Goal: Task Accomplishment & Management: Manage account settings

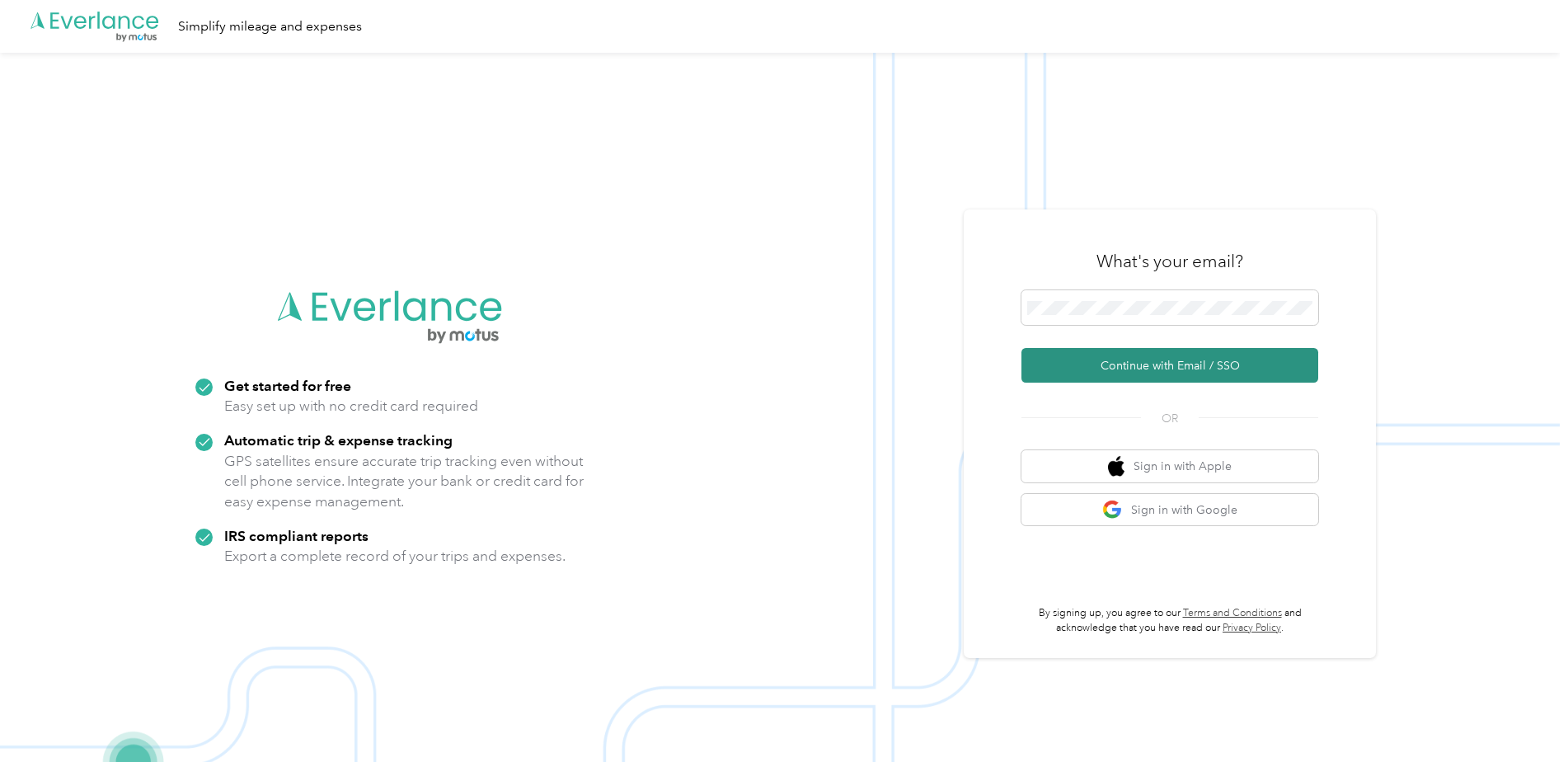
click at [1164, 360] on button "Continue with Email / SSO" at bounding box center [1170, 366] width 297 height 35
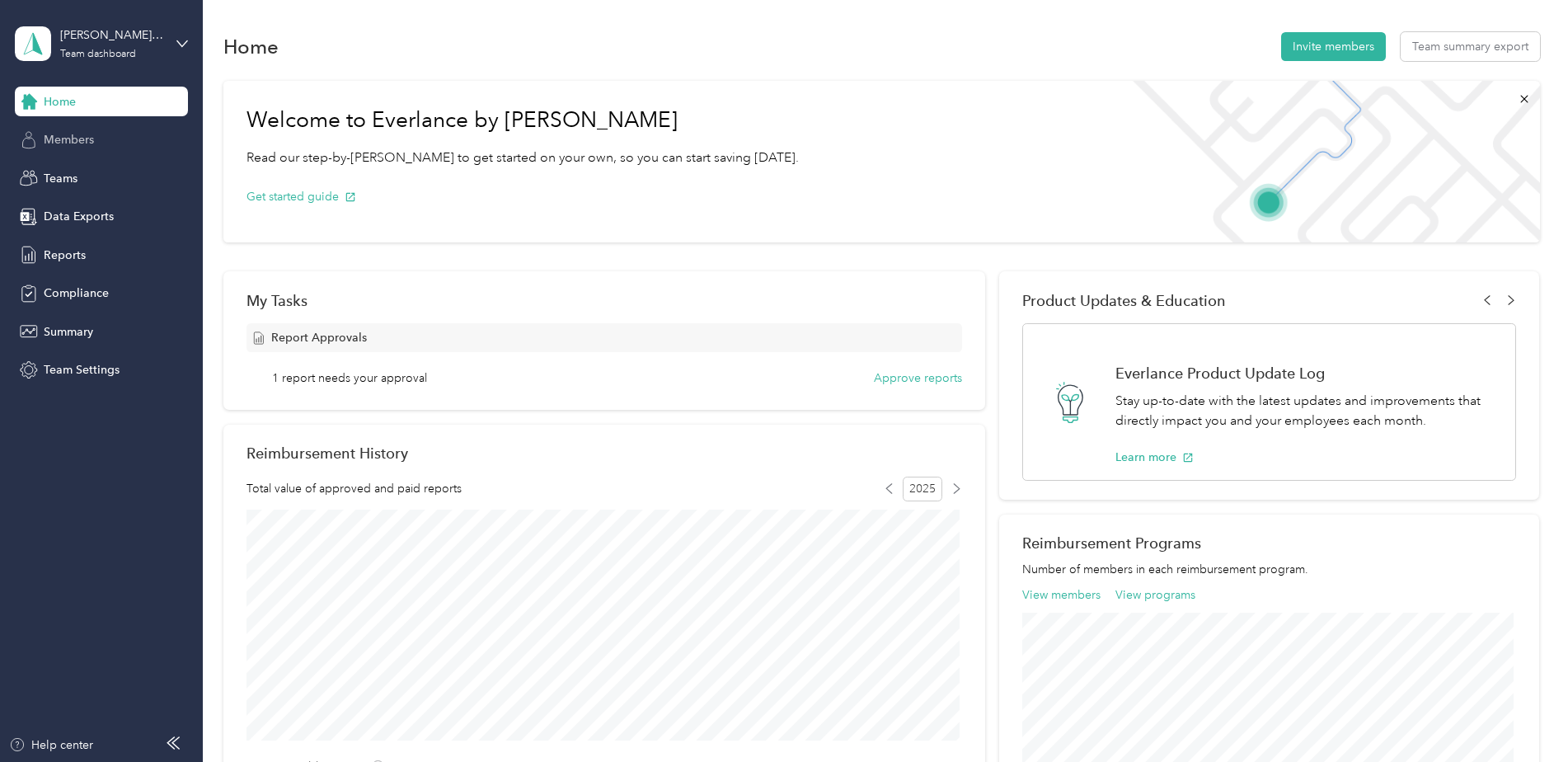
click at [68, 139] on span "Members" at bounding box center [68, 139] width 50 height 17
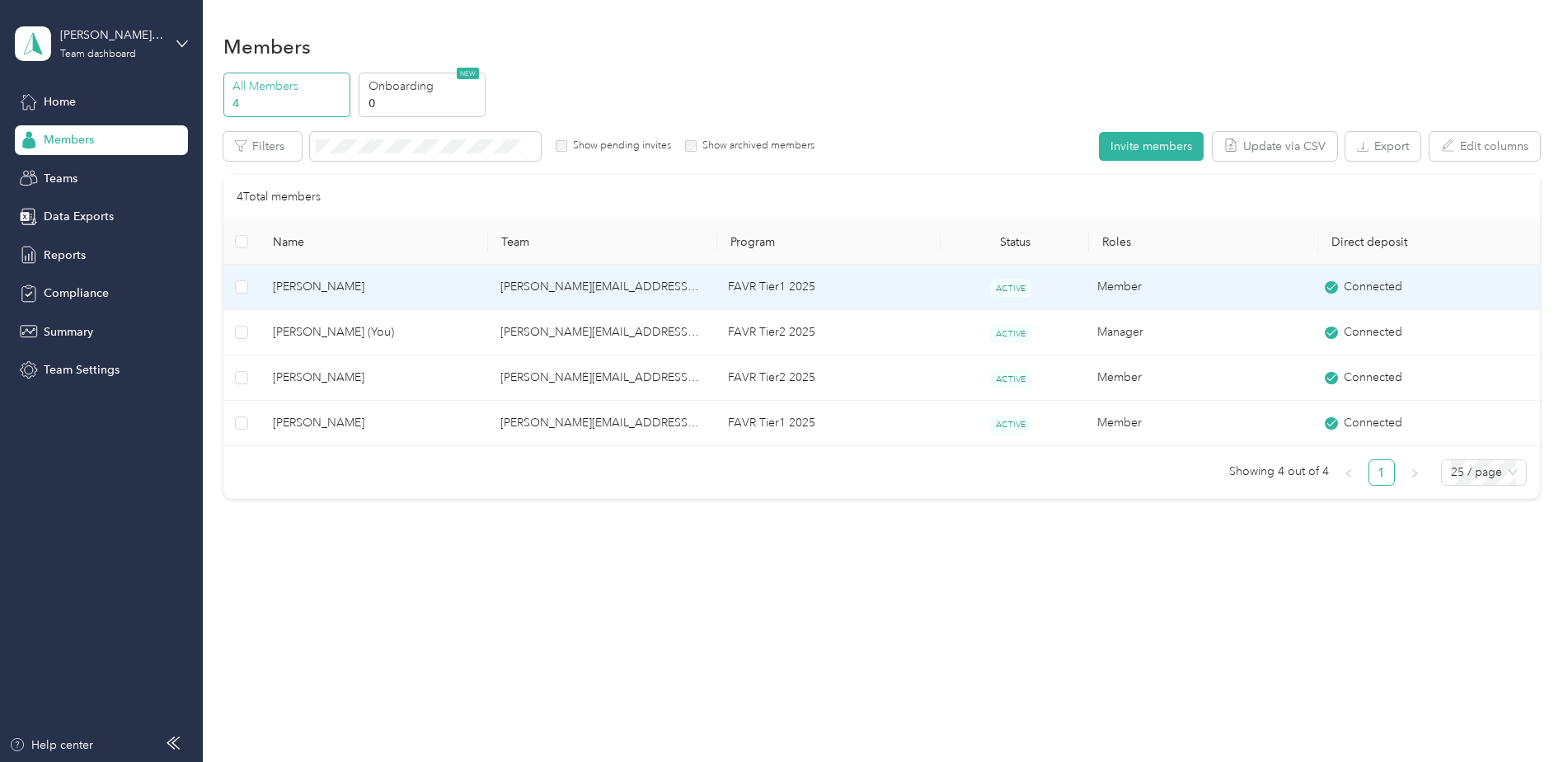
click at [273, 282] on td "Bronson Ricey" at bounding box center [374, 287] width 228 height 46
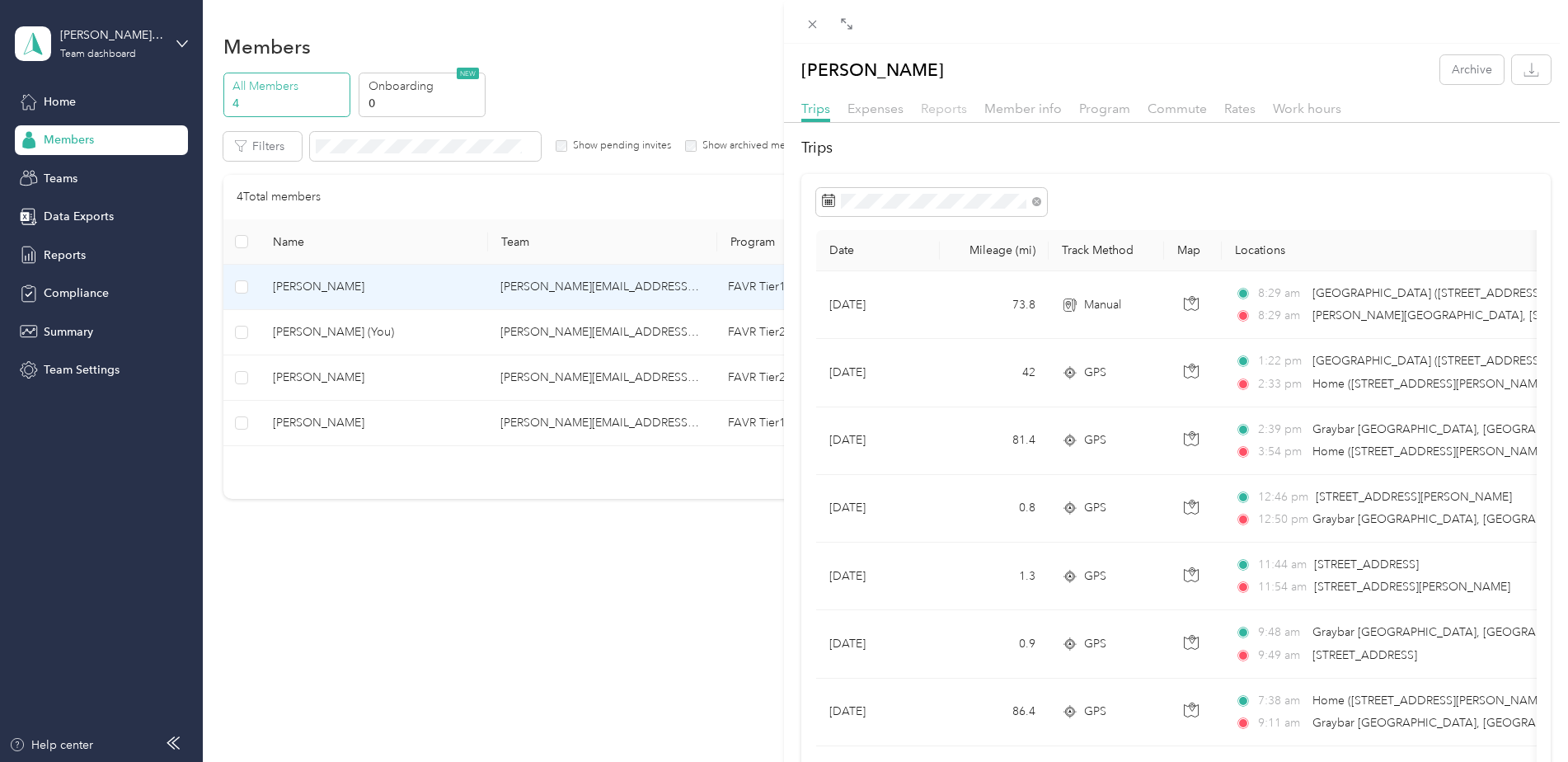
click at [945, 111] on span "Reports" at bounding box center [944, 108] width 46 height 15
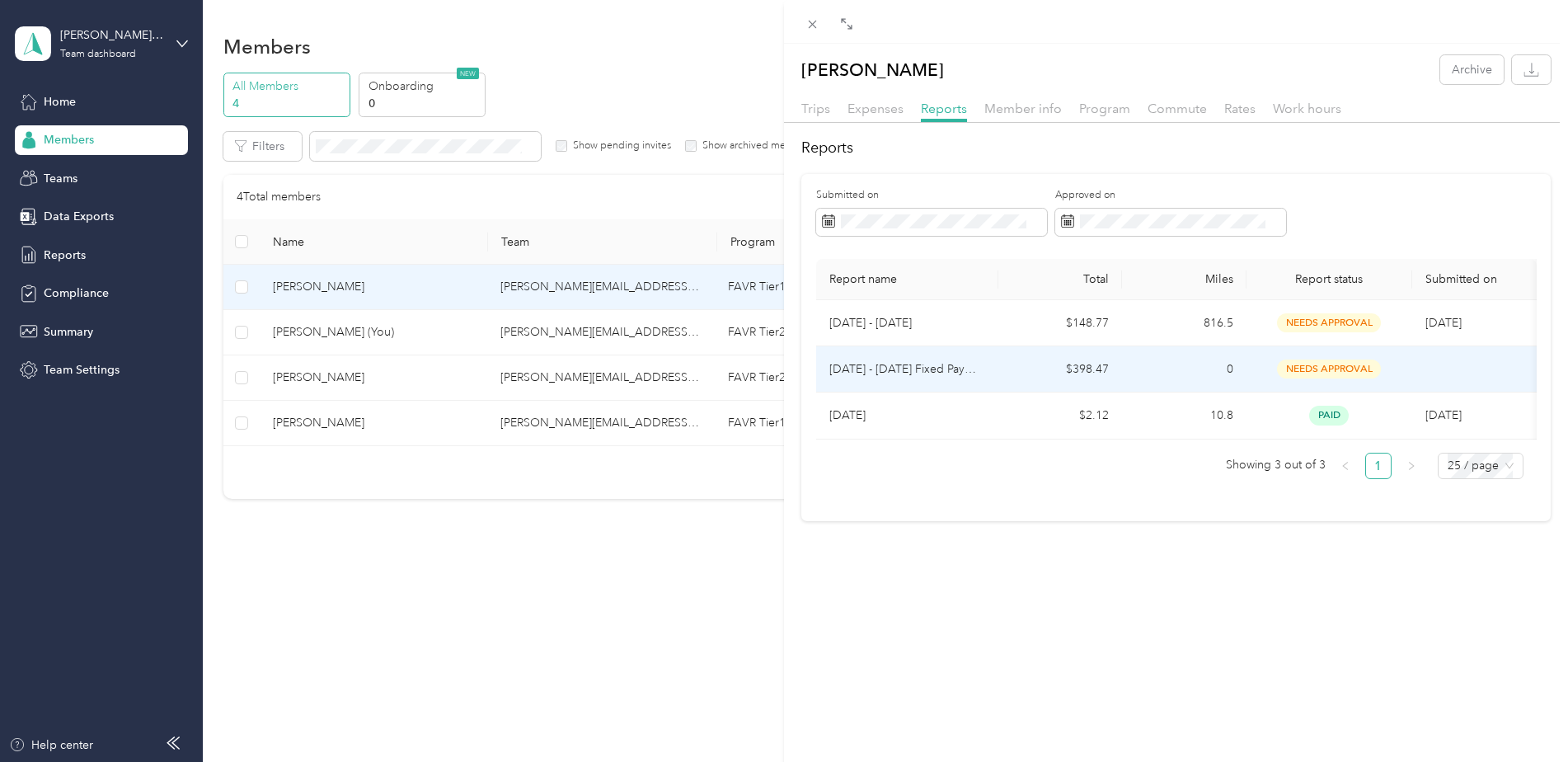
click at [1314, 366] on span "needs approval" at bounding box center [1329, 369] width 104 height 19
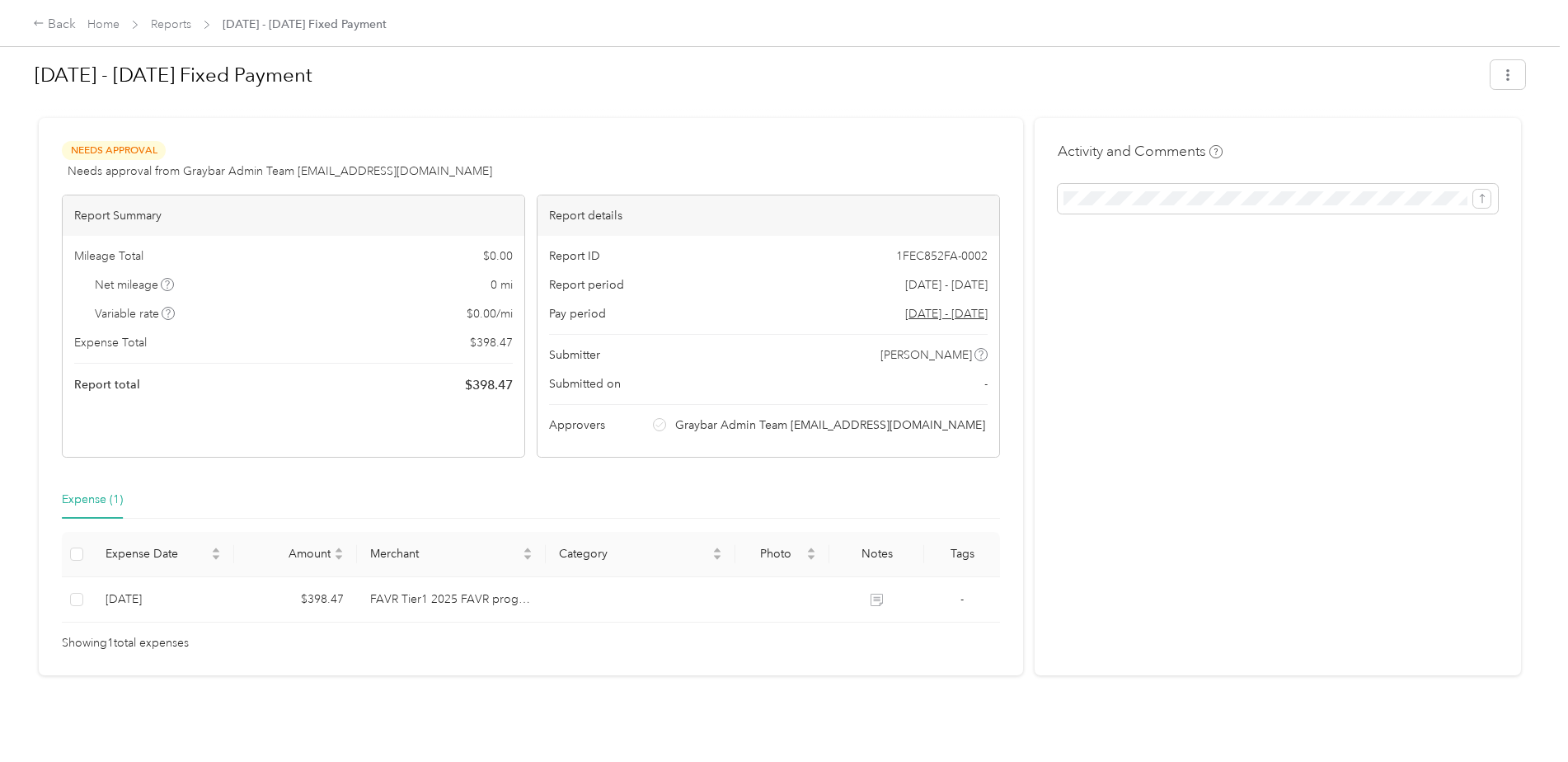
scroll to position [21, 0]
click at [52, 24] on div "Back" at bounding box center [54, 25] width 43 height 20
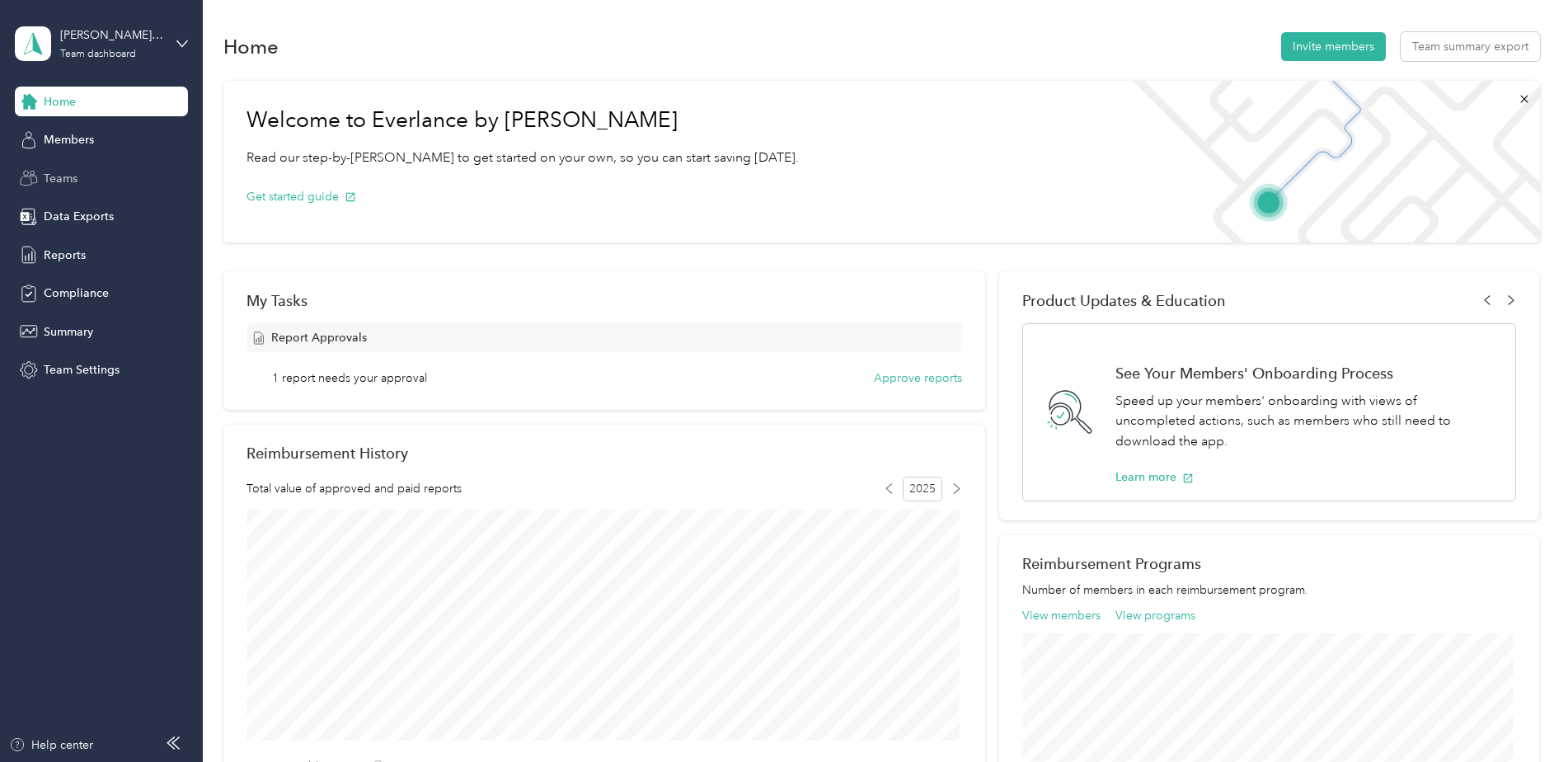
click at [57, 171] on span "Teams" at bounding box center [60, 178] width 34 height 17
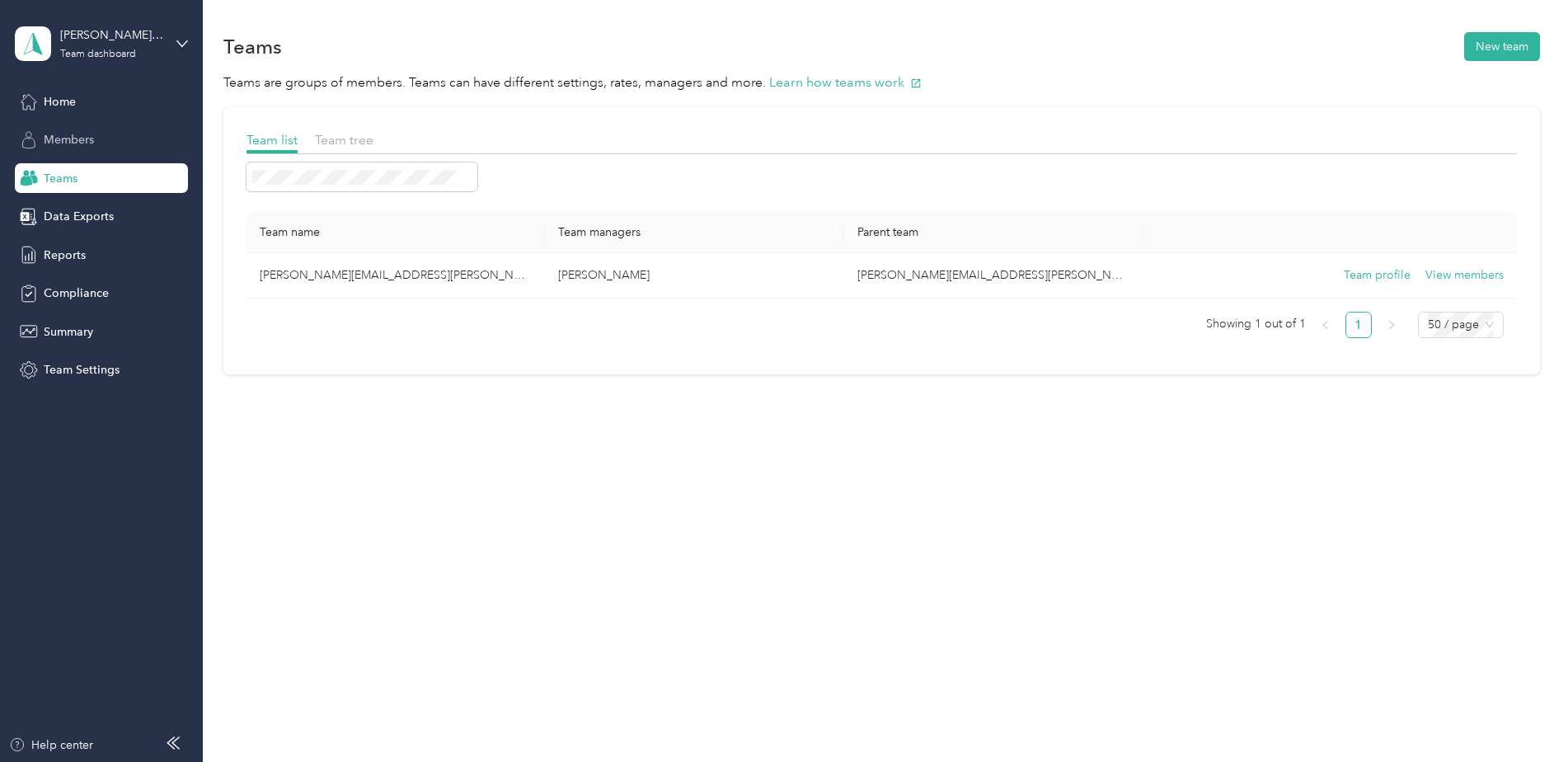
click at [63, 134] on span "Members" at bounding box center [68, 139] width 50 height 17
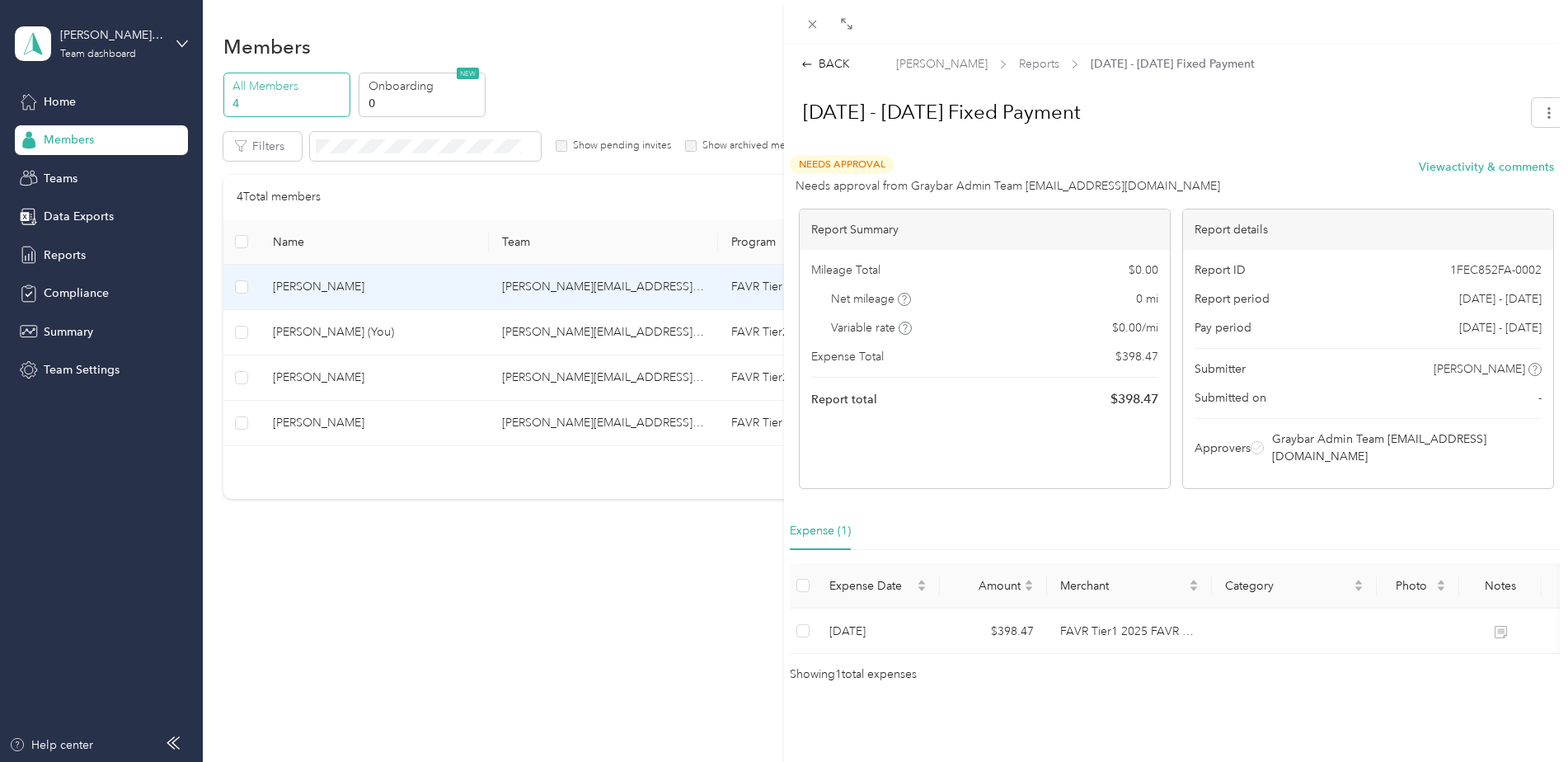
click at [75, 256] on div "BACK Bronson Ricey Reports Sep 1 - 30, 2025 Fixed Payment Sep 1 - 30, 2025 Fixe…" at bounding box center [784, 381] width 1568 height 762
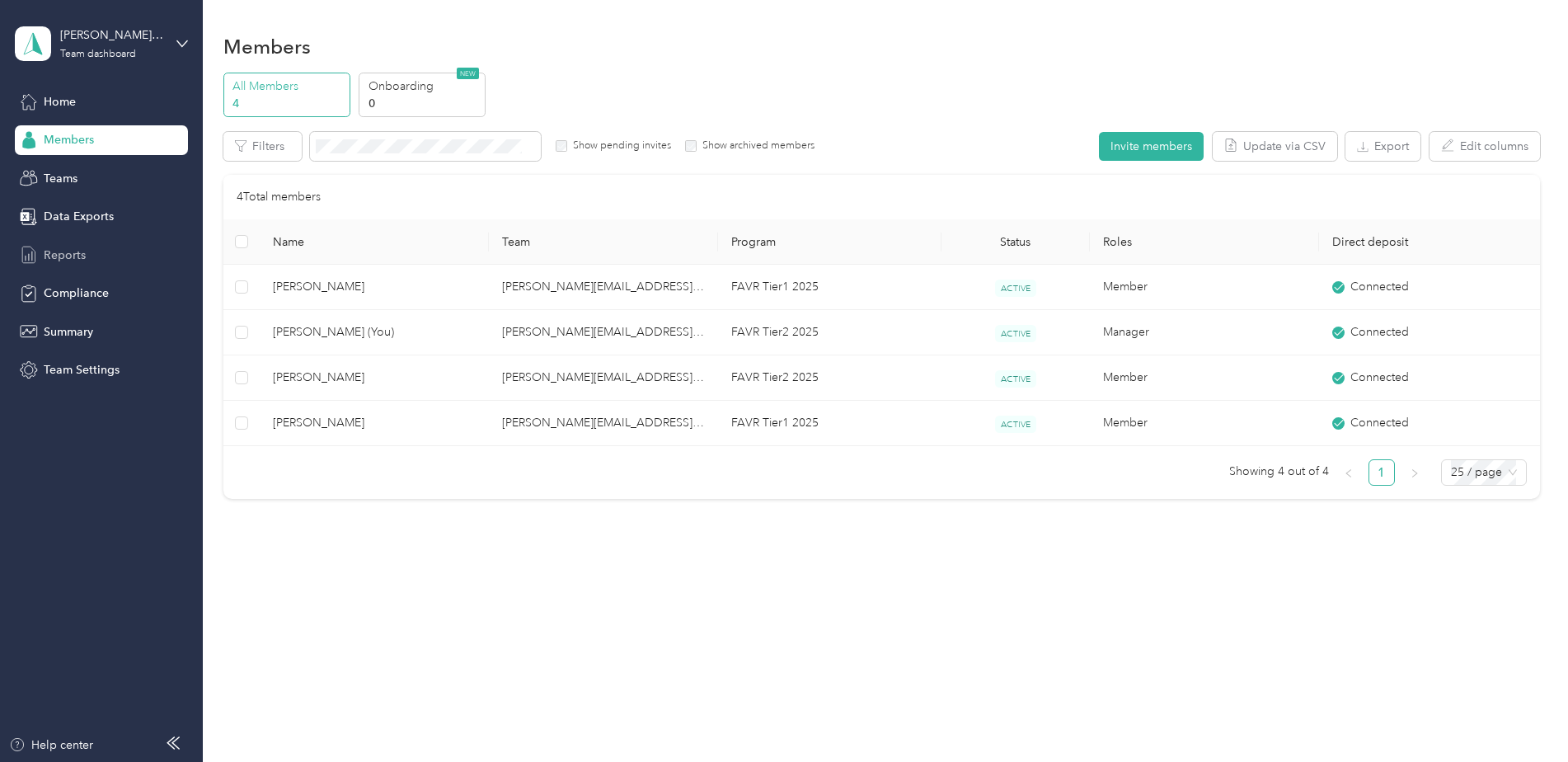
click at [72, 256] on span "Reports" at bounding box center [65, 255] width 42 height 17
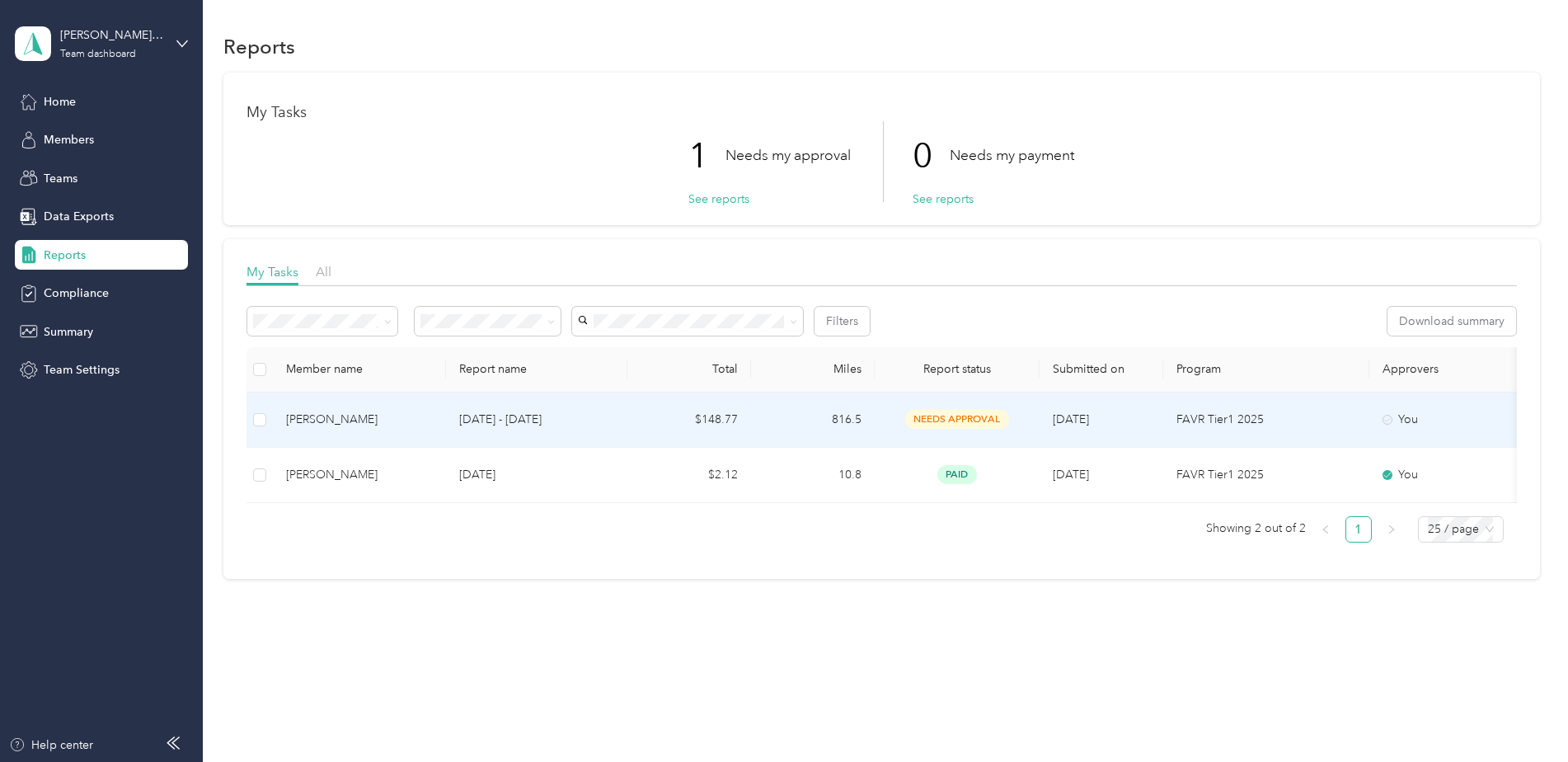
click at [1390, 421] on icon at bounding box center [1388, 419] width 10 height 10
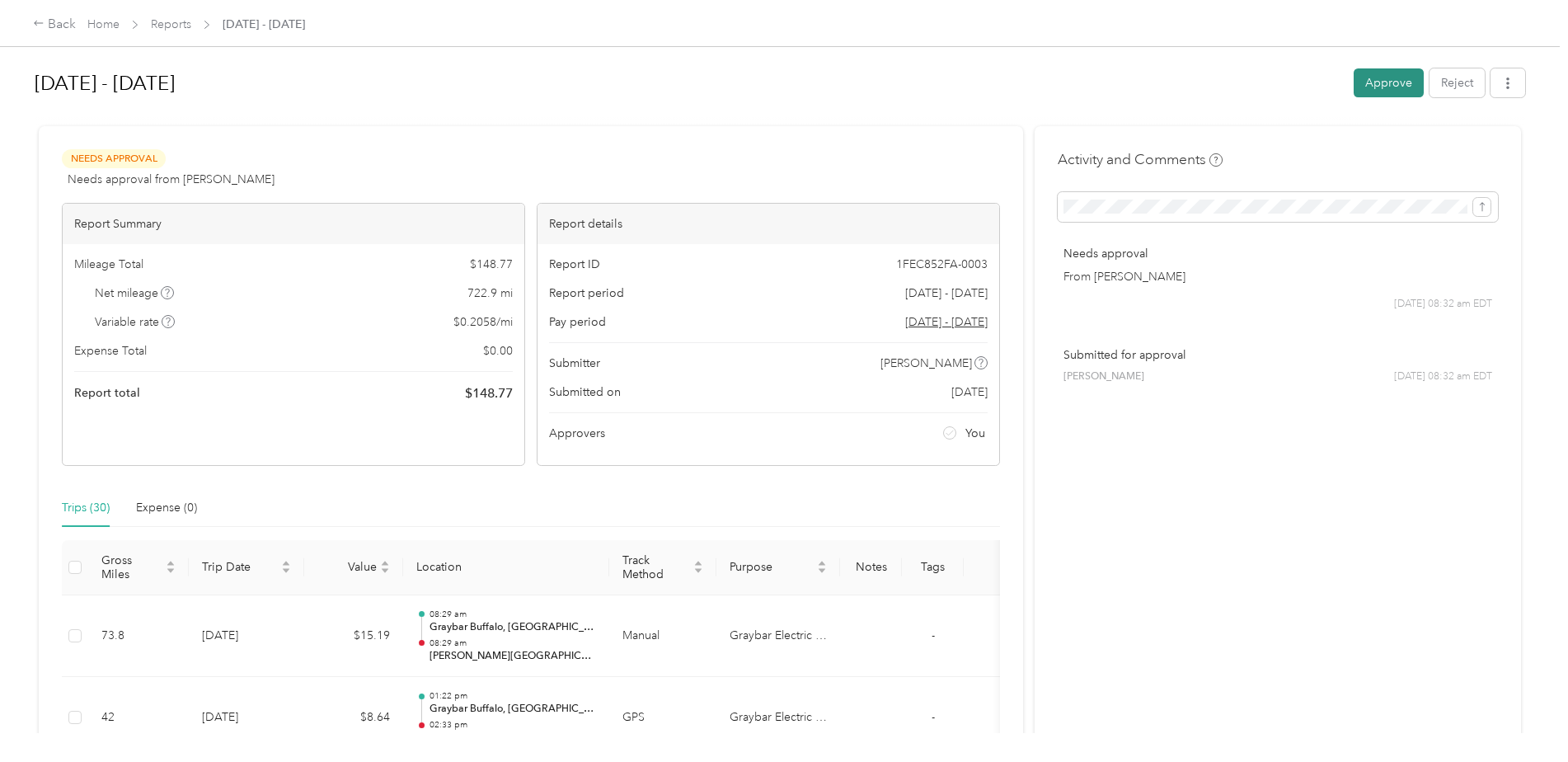
click at [1385, 81] on button "Approve" at bounding box center [1389, 83] width 70 height 29
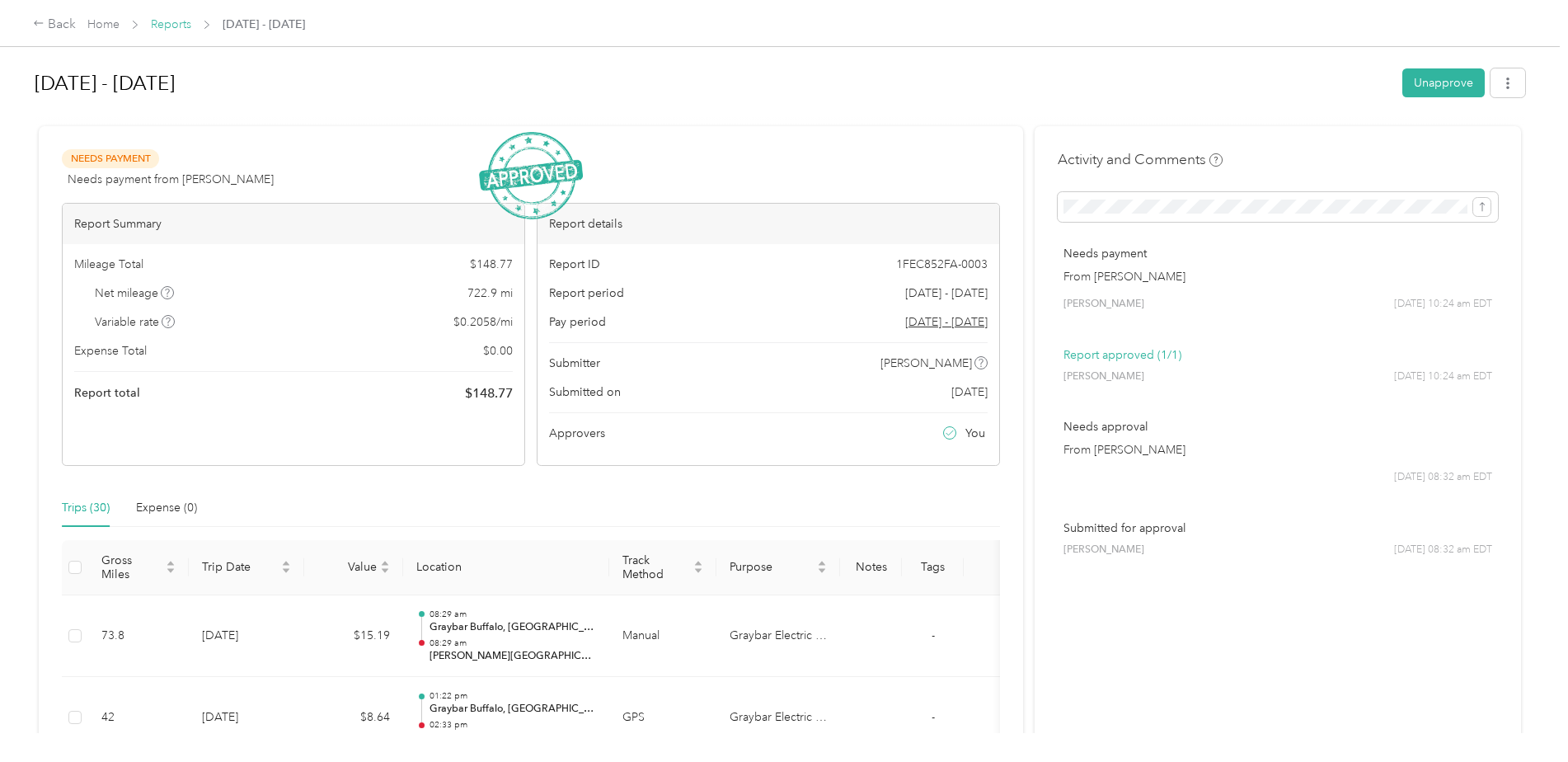
click at [179, 21] on link "Reports" at bounding box center [171, 24] width 40 height 14
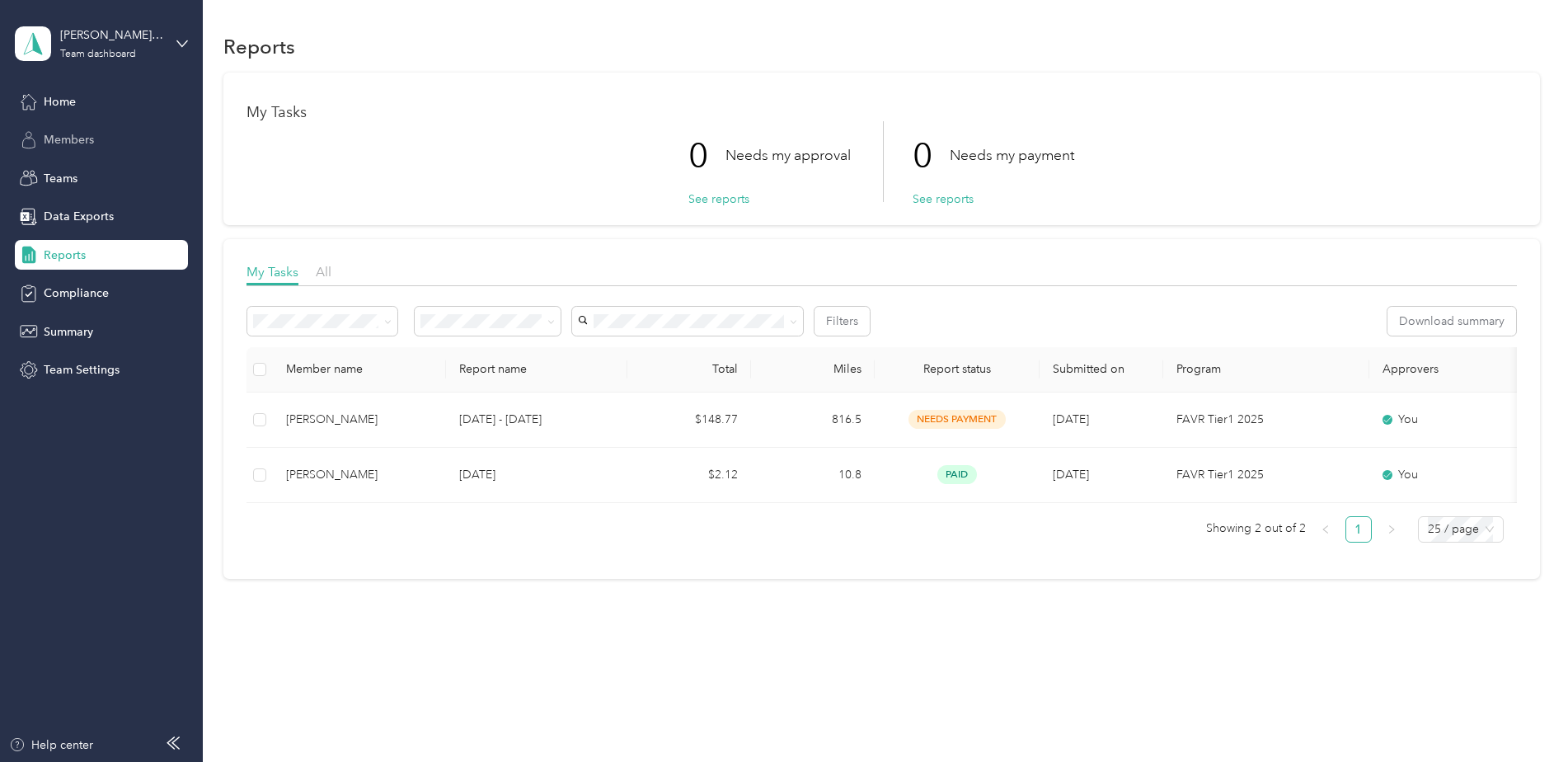
click at [65, 145] on span "Members" at bounding box center [68, 139] width 50 height 17
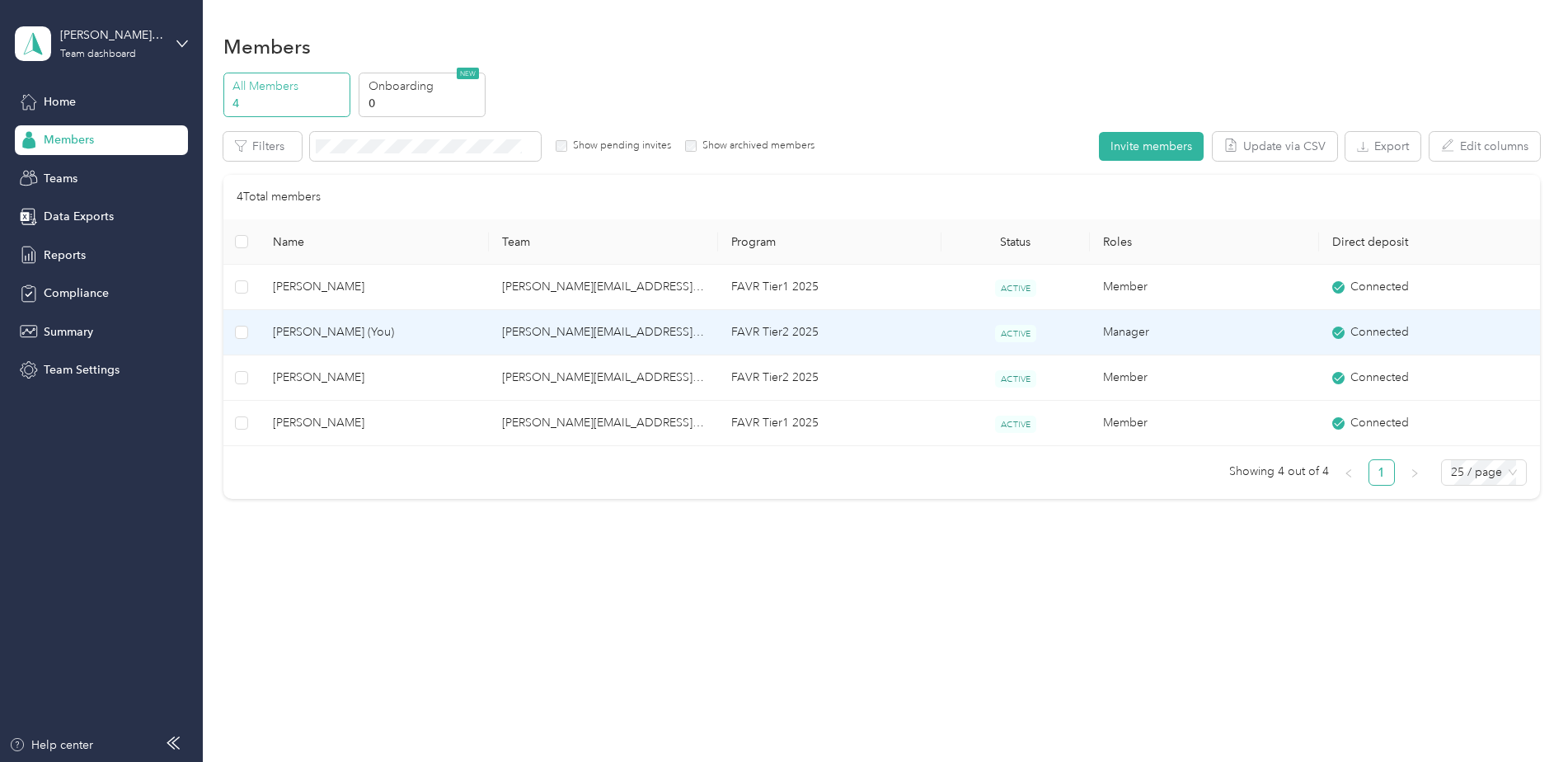
click at [597, 348] on td "john.zach@graybar.com" at bounding box center [604, 333] width 230 height 46
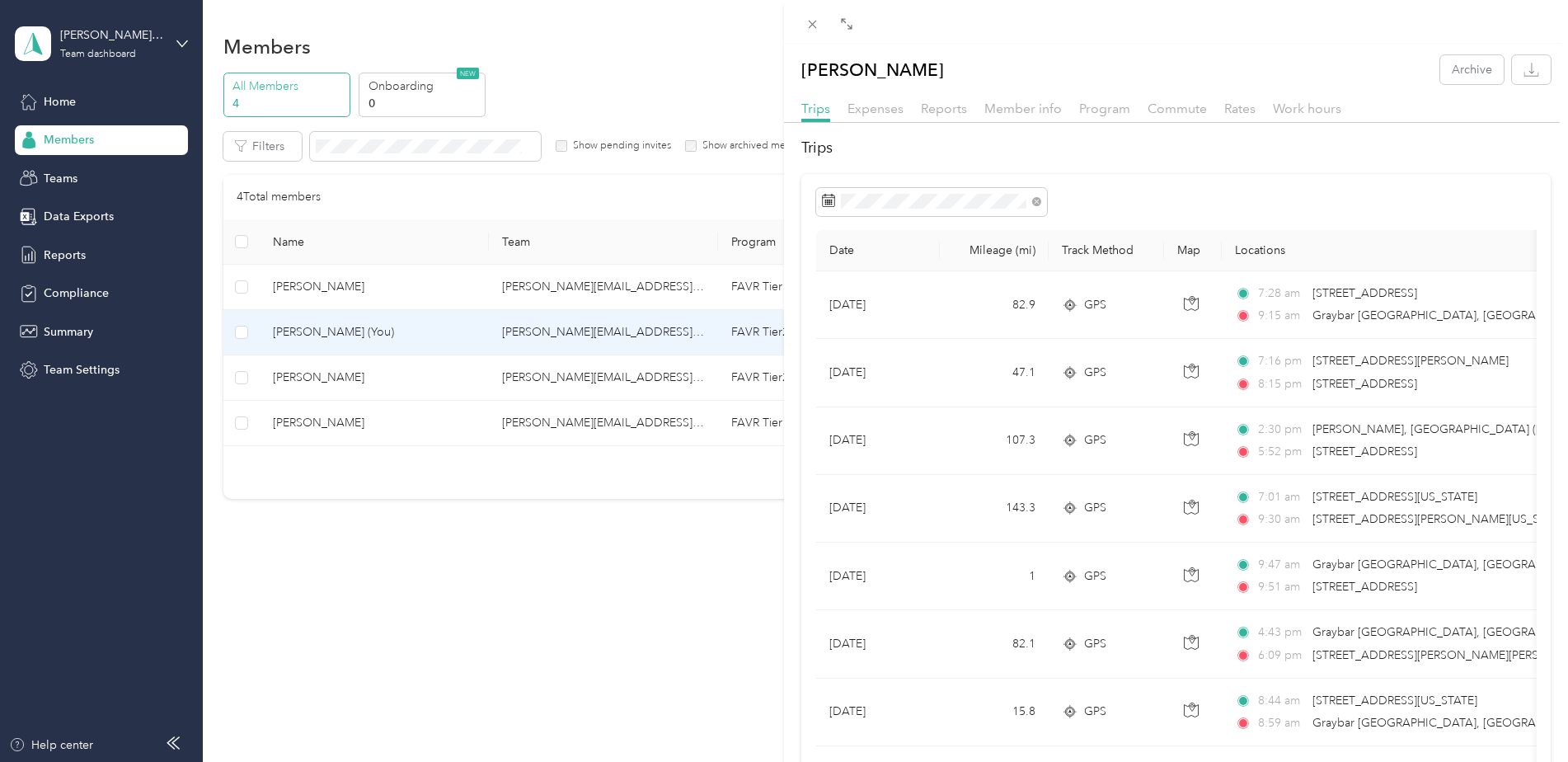
click at [589, 383] on div "John Zach Archive Trips Expenses Reports Member info Program Commute Rates Work…" at bounding box center [784, 381] width 1568 height 762
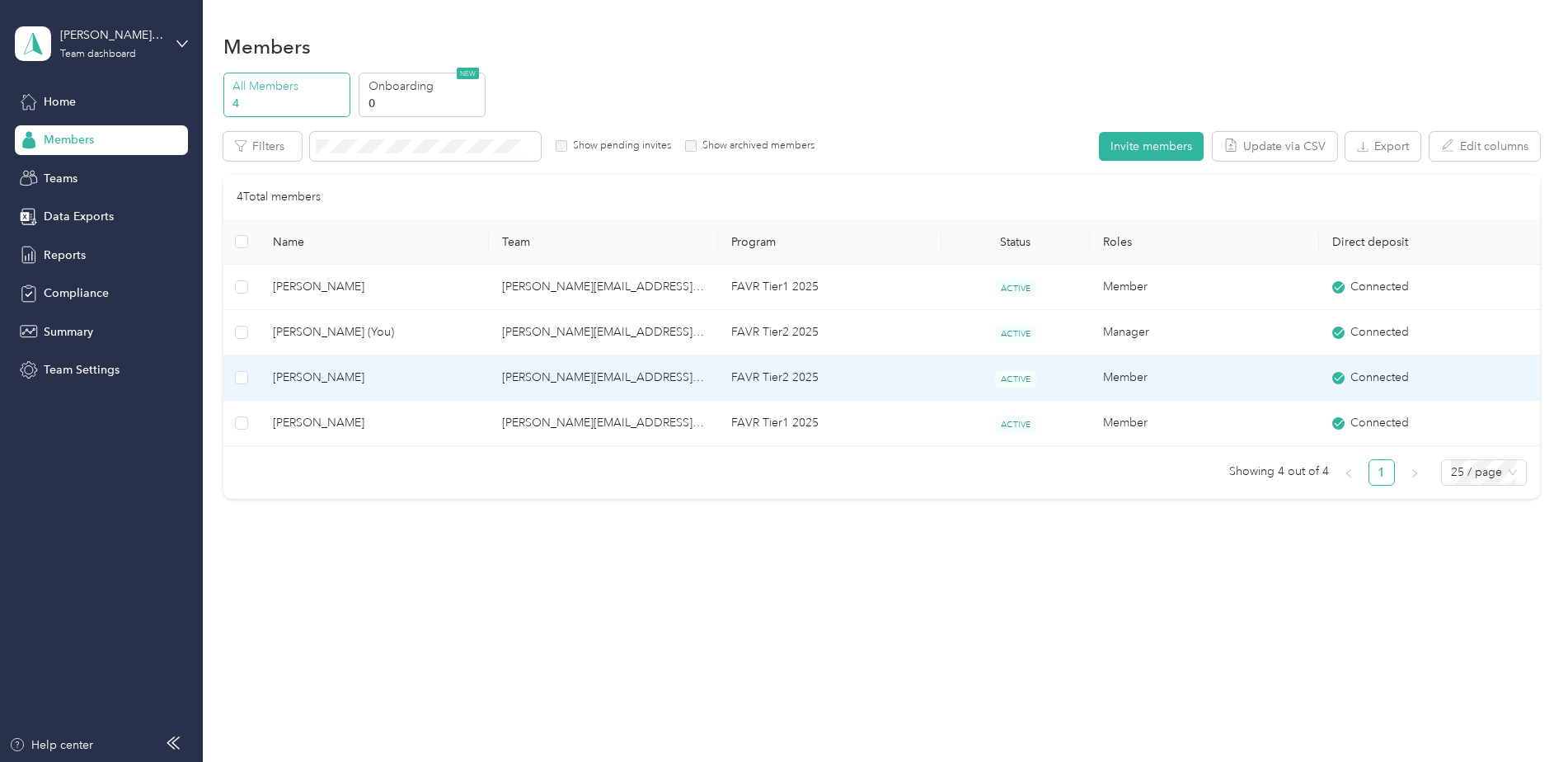
click at [515, 377] on td "john.zach@graybar.com" at bounding box center [604, 378] width 230 height 46
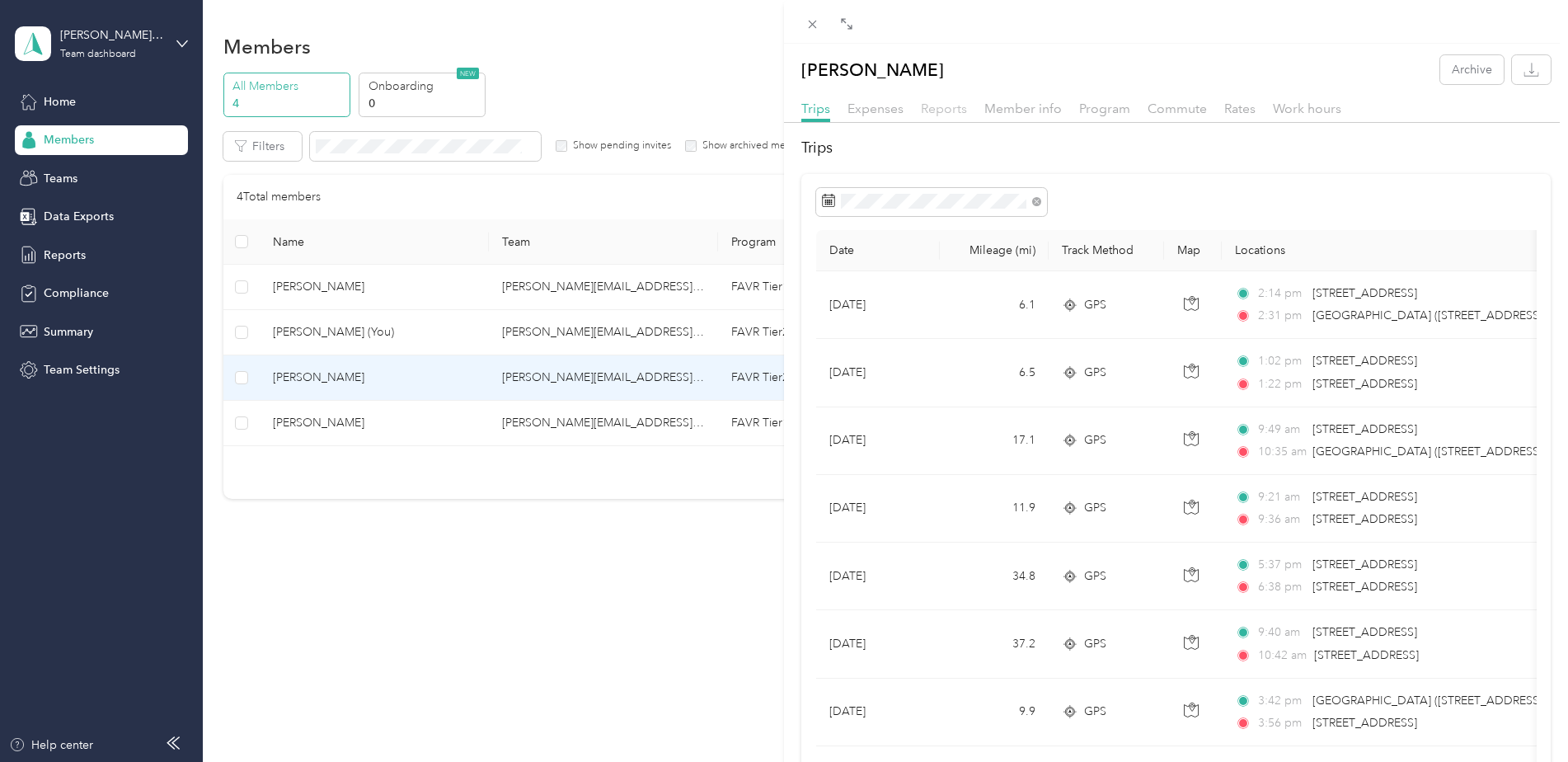
click at [940, 112] on span "Reports" at bounding box center [944, 108] width 46 height 15
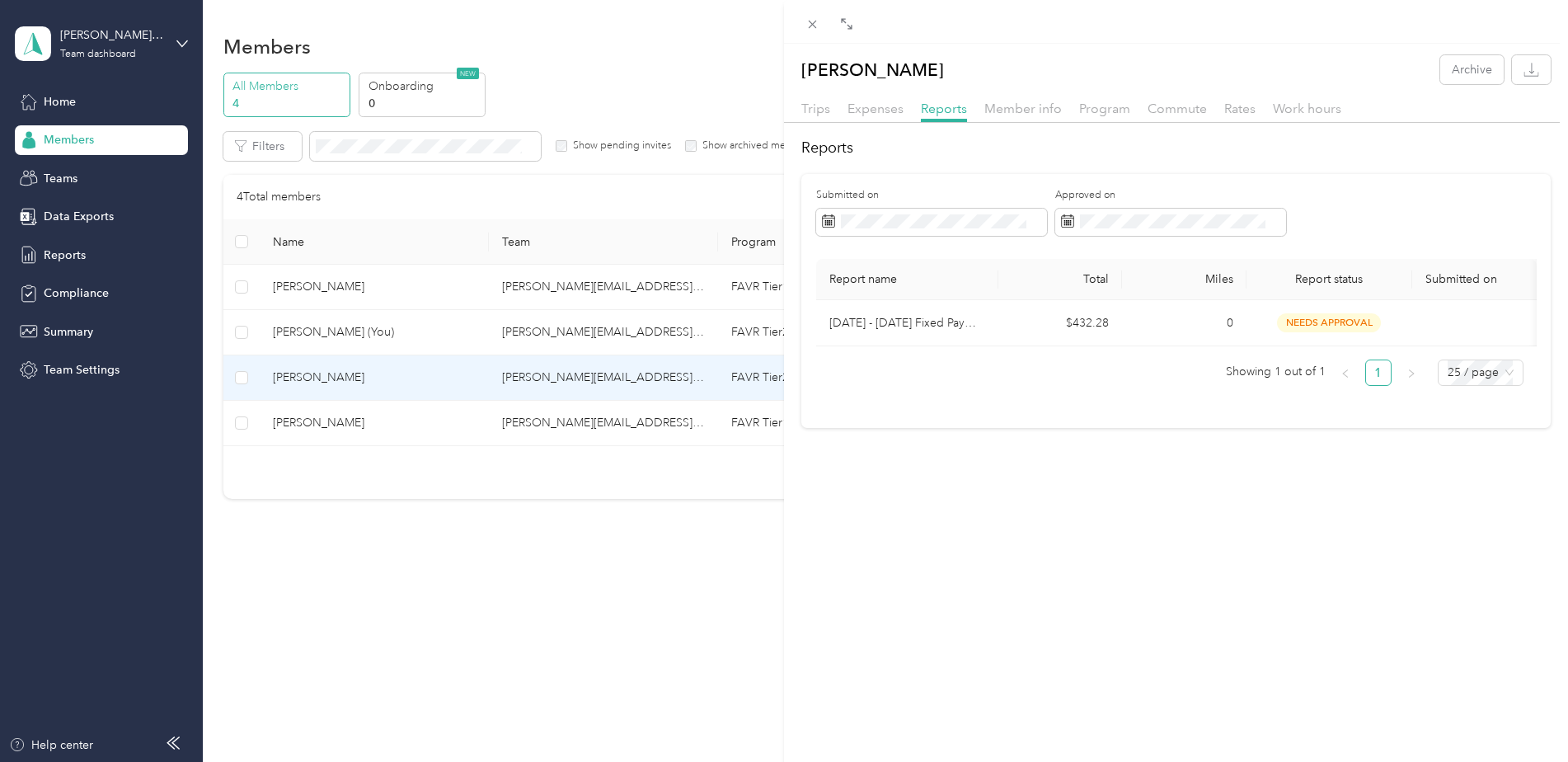
click at [325, 421] on div "John Langley Archive Trips Expenses Reports Member info Program Commute Rates W…" at bounding box center [784, 381] width 1568 height 762
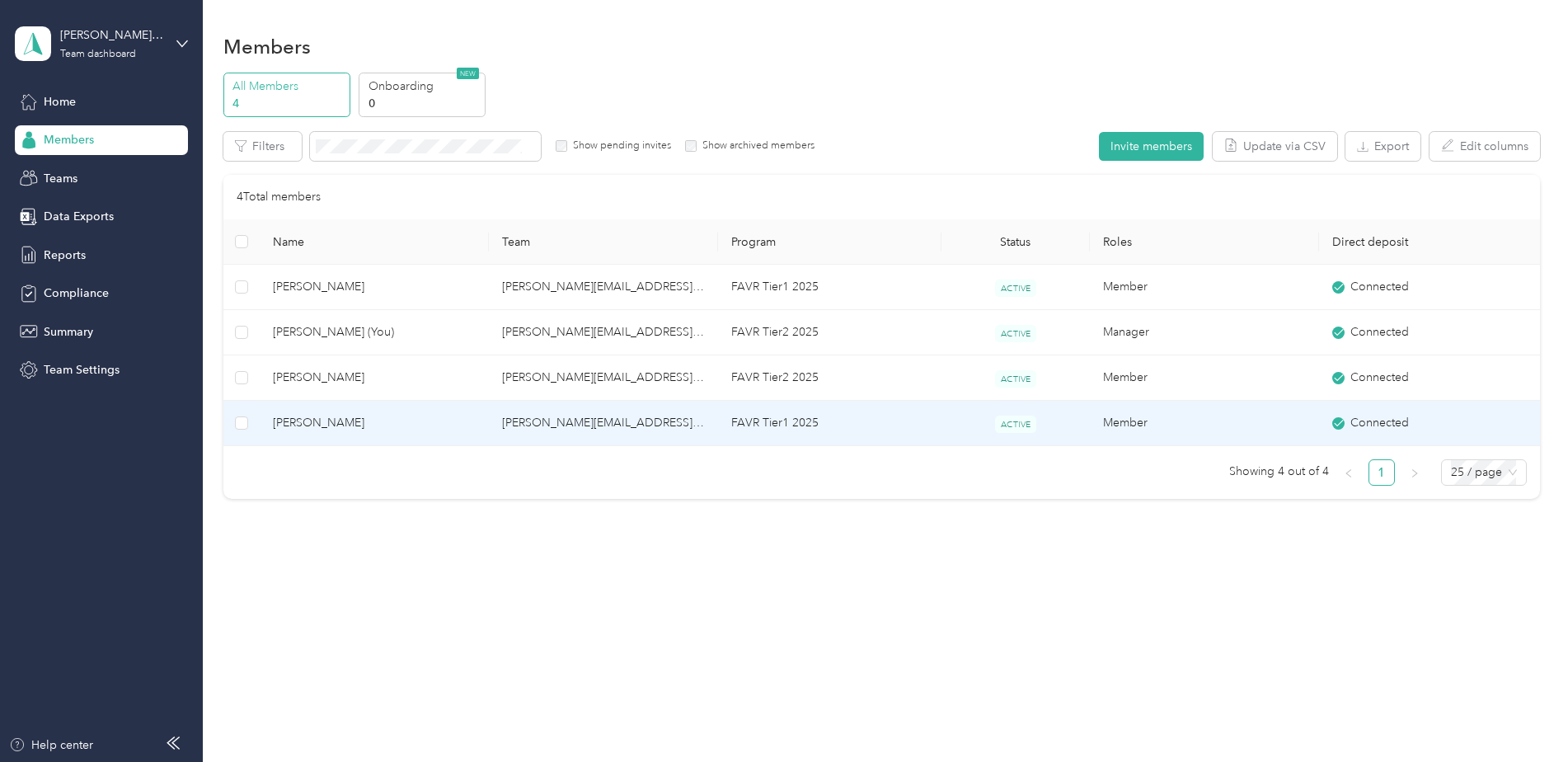
click at [321, 419] on span "Jennifer Ascher" at bounding box center [374, 423] width 203 height 18
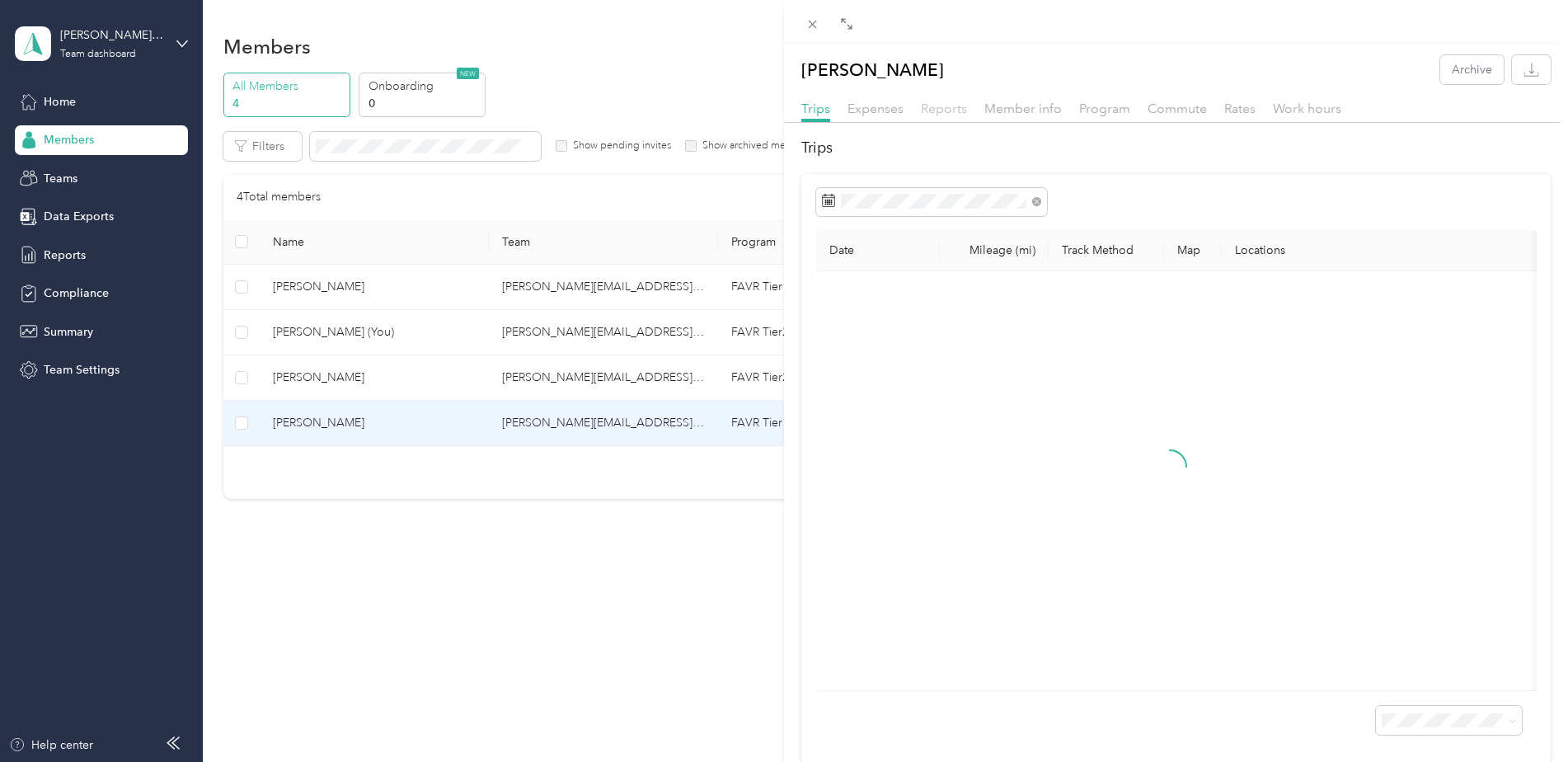
click at [928, 108] on span "Reports" at bounding box center [944, 108] width 46 height 15
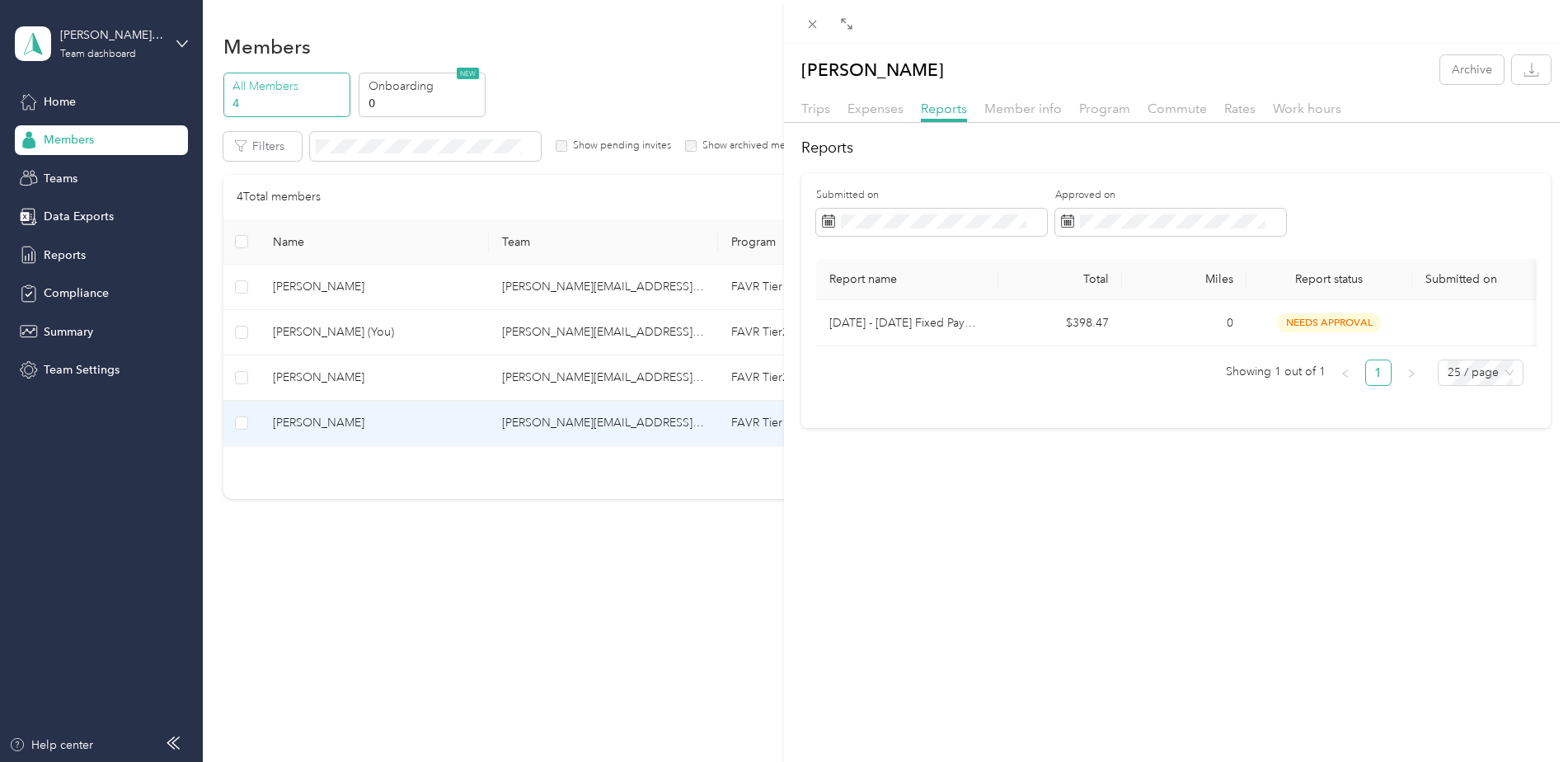
click at [78, 331] on div "Jennifer Ascher Archive Trips Expenses Reports Member info Program Commute Rate…" at bounding box center [784, 381] width 1568 height 762
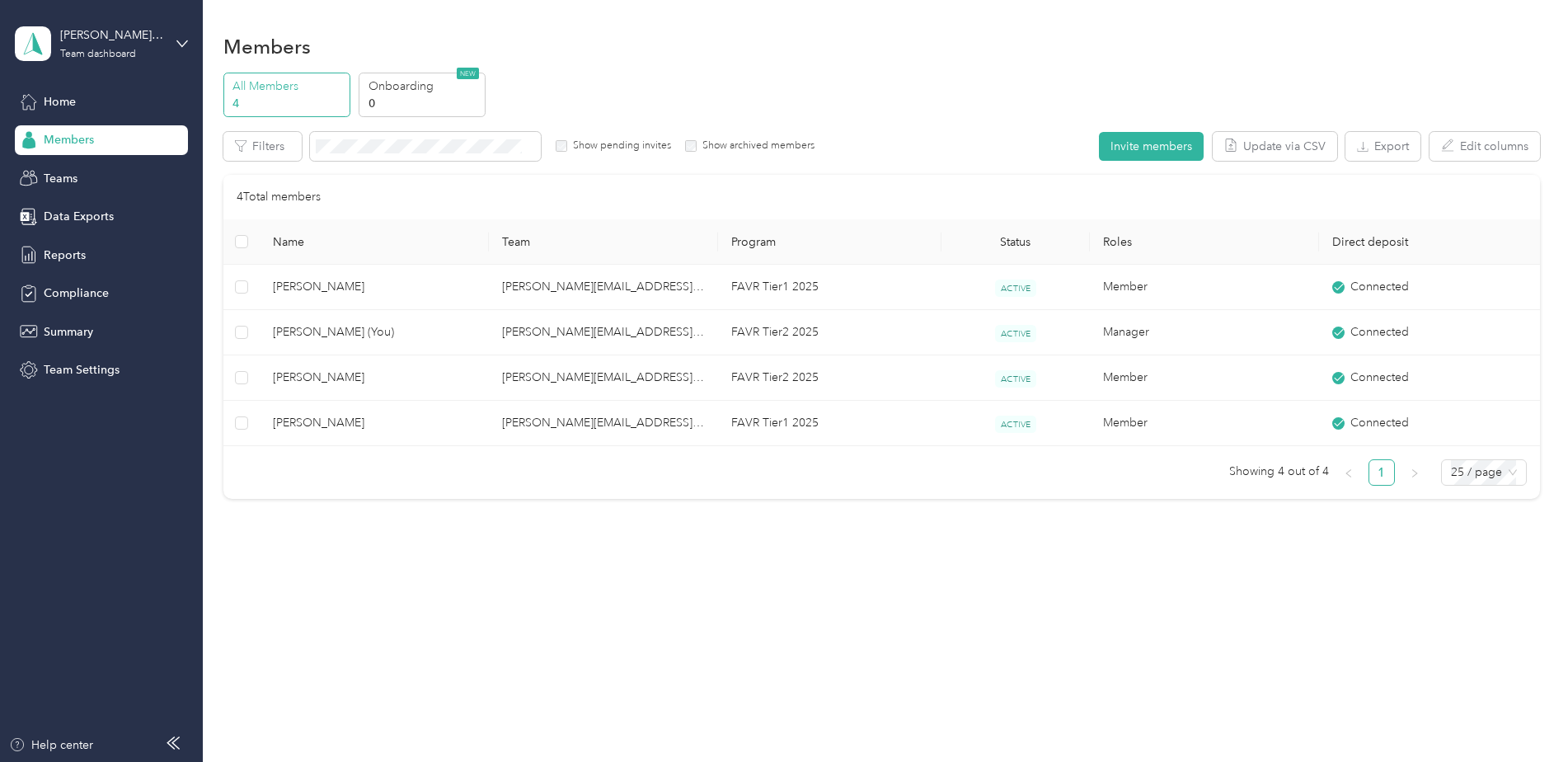
click at [78, 331] on span "Summary" at bounding box center [68, 332] width 49 height 17
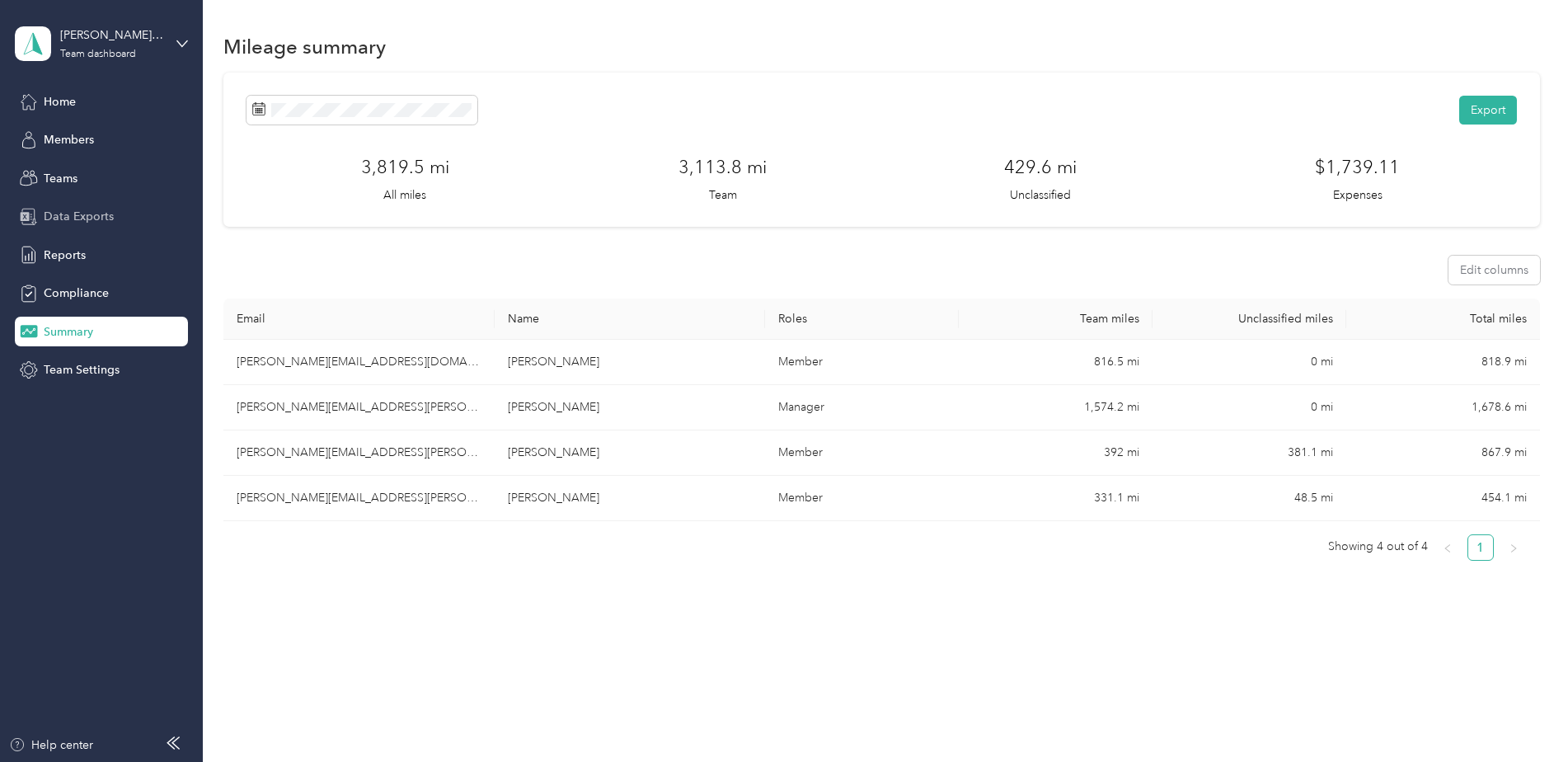
click at [85, 213] on span "Data Exports" at bounding box center [78, 216] width 70 height 17
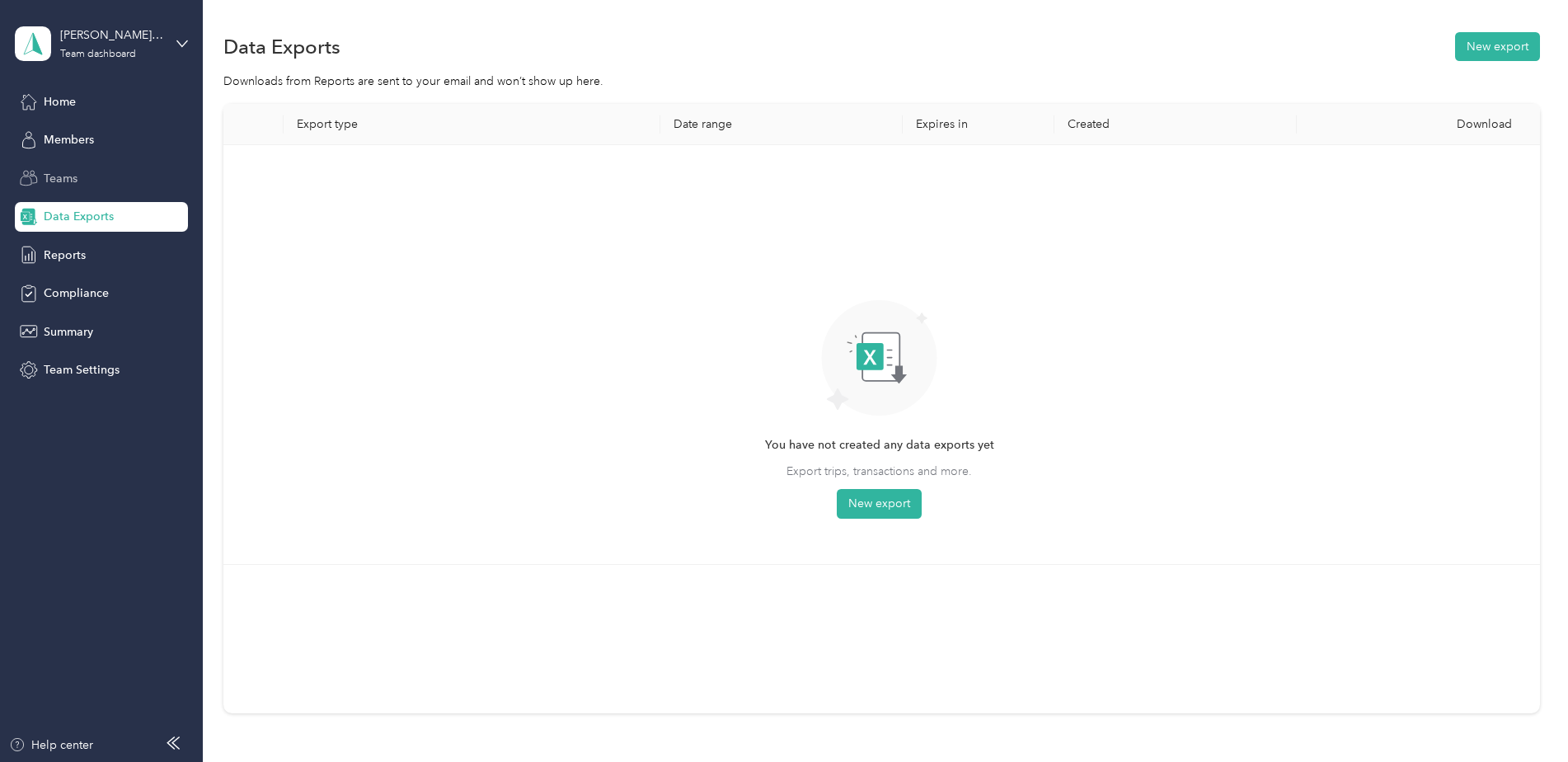
click at [57, 178] on span "Teams" at bounding box center [60, 178] width 34 height 17
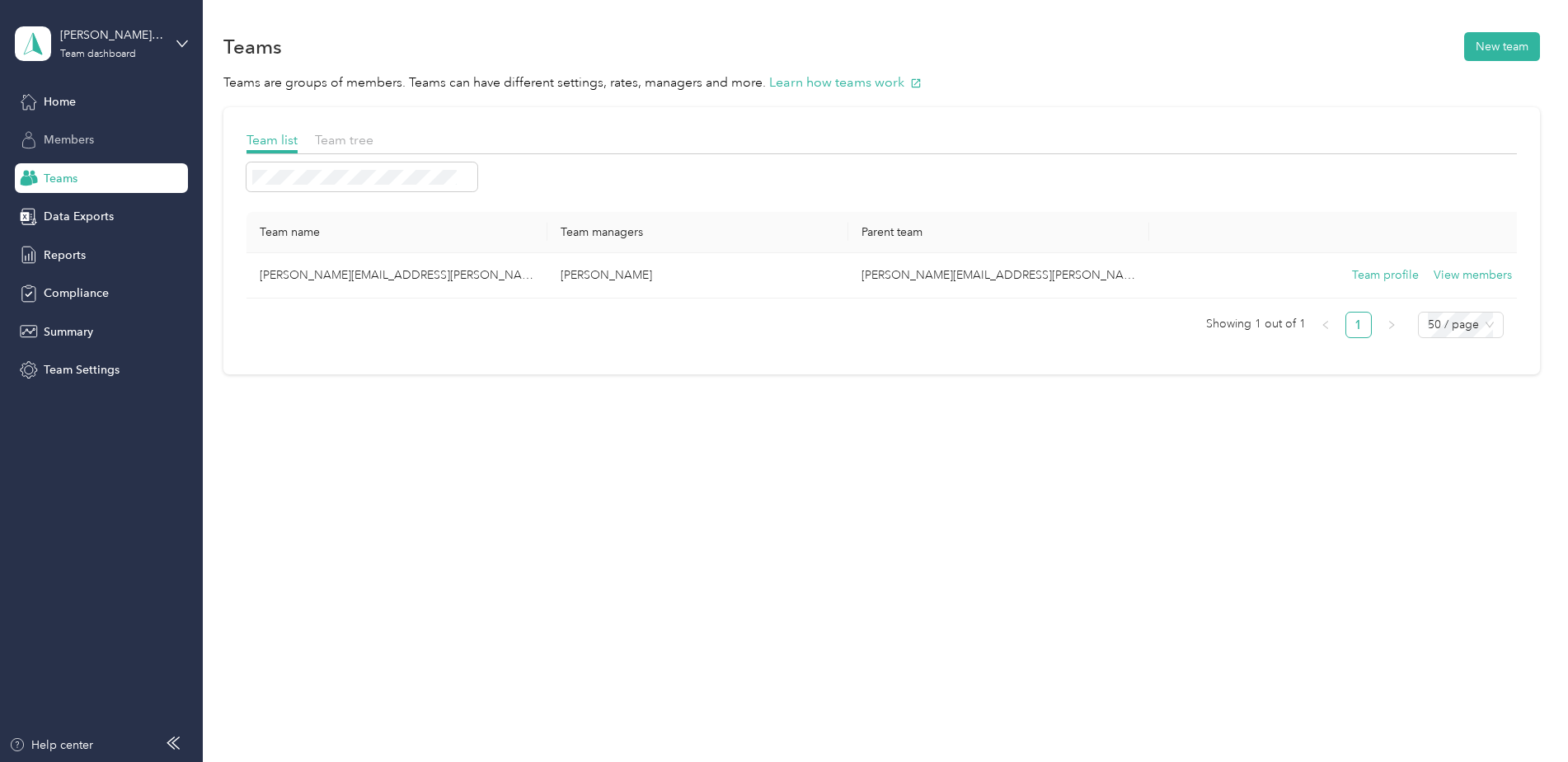
click at [57, 134] on span "Members" at bounding box center [68, 139] width 50 height 17
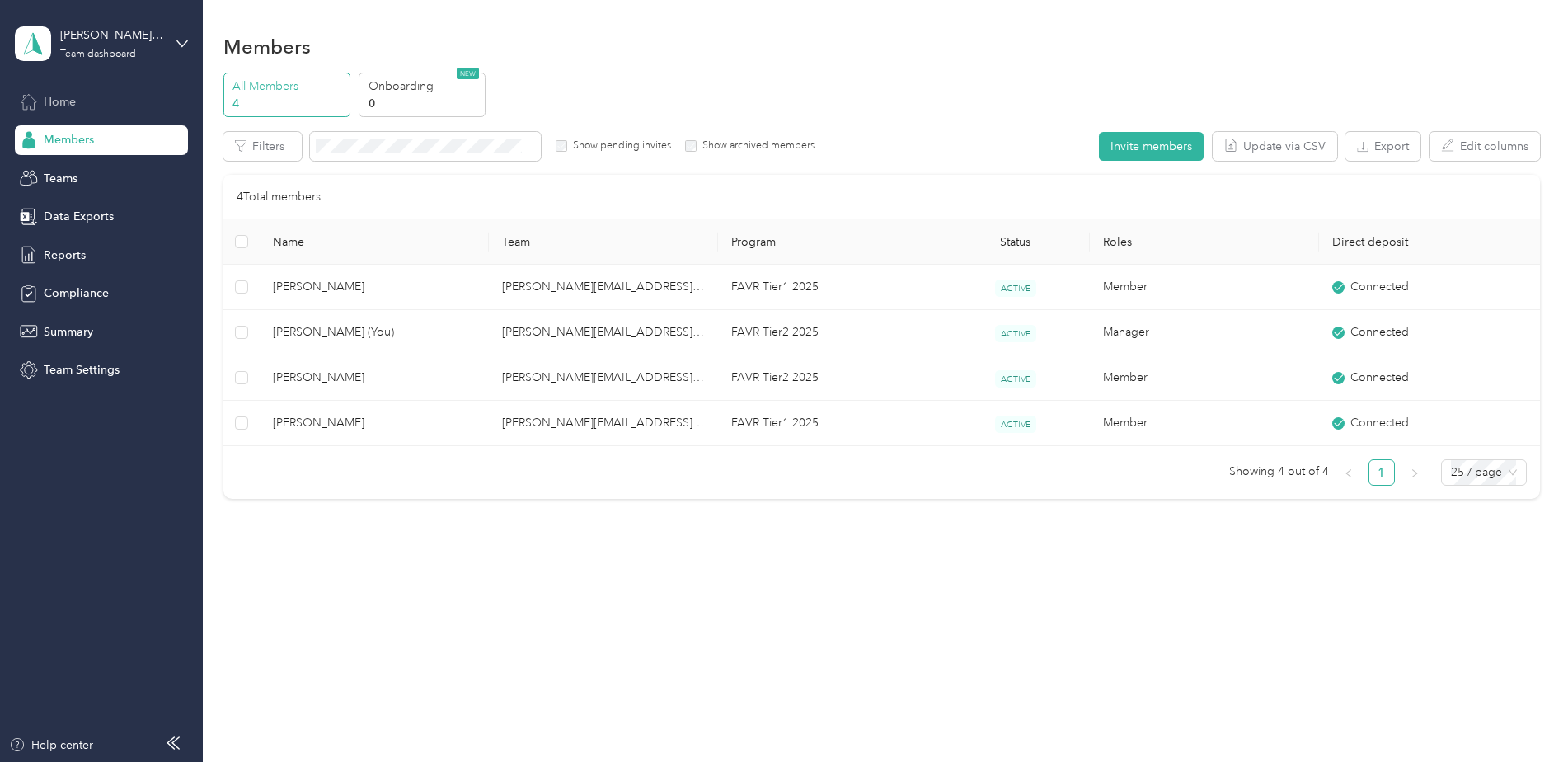
click at [63, 99] on span "Home" at bounding box center [59, 101] width 32 height 17
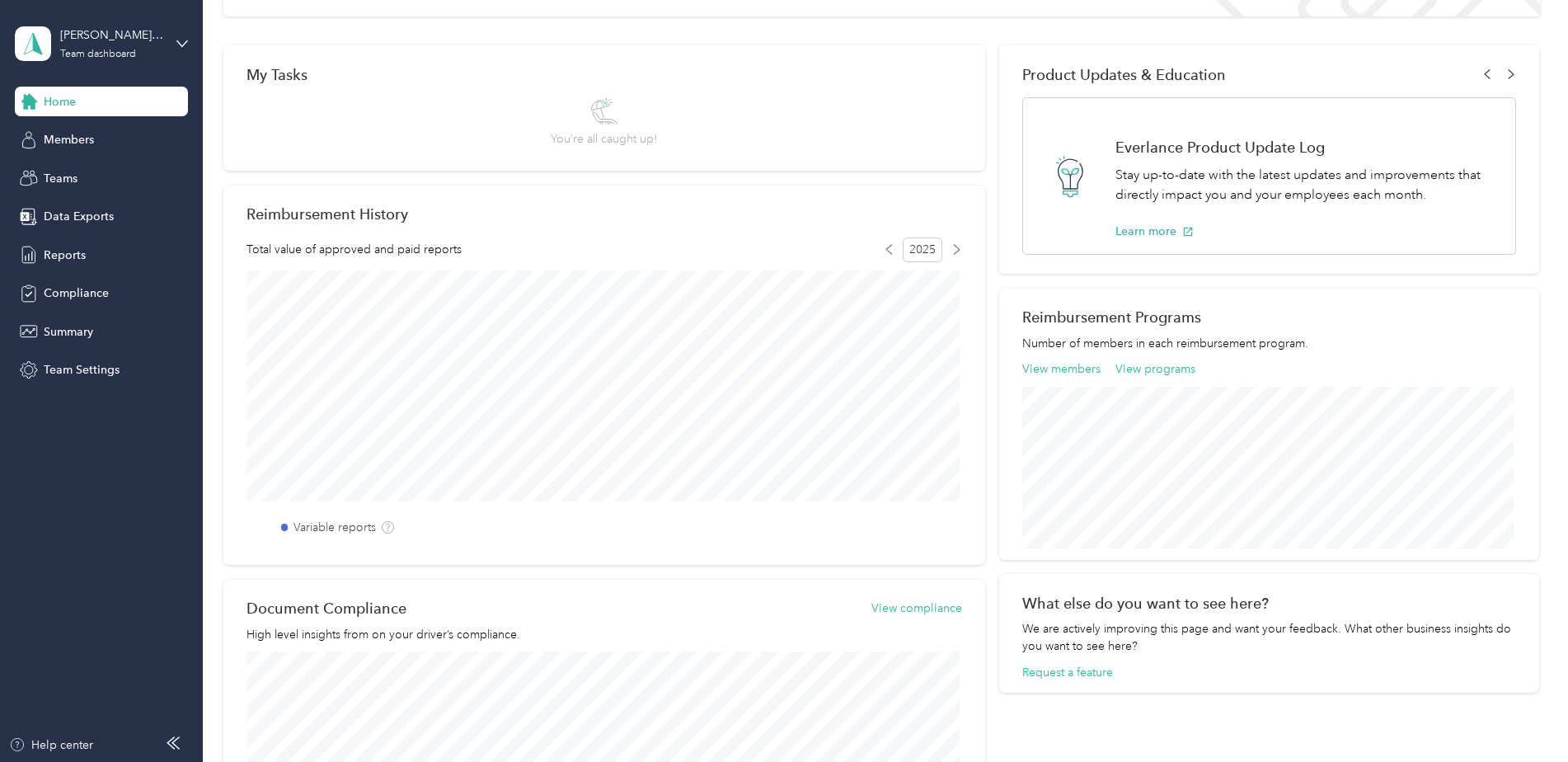
scroll to position [190, 0]
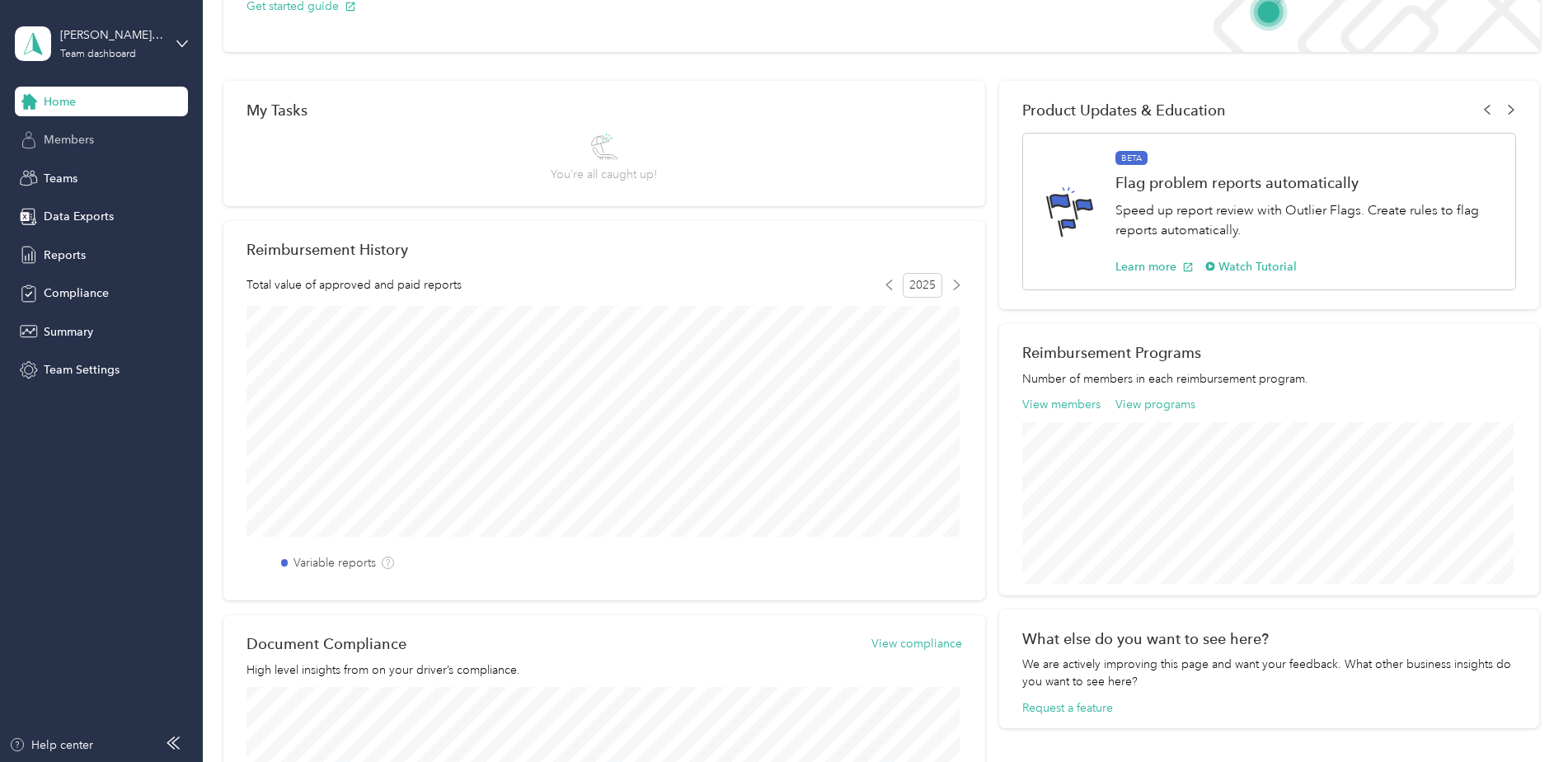
click at [65, 140] on span "Members" at bounding box center [68, 139] width 50 height 17
